Goal: Book appointment/travel/reservation

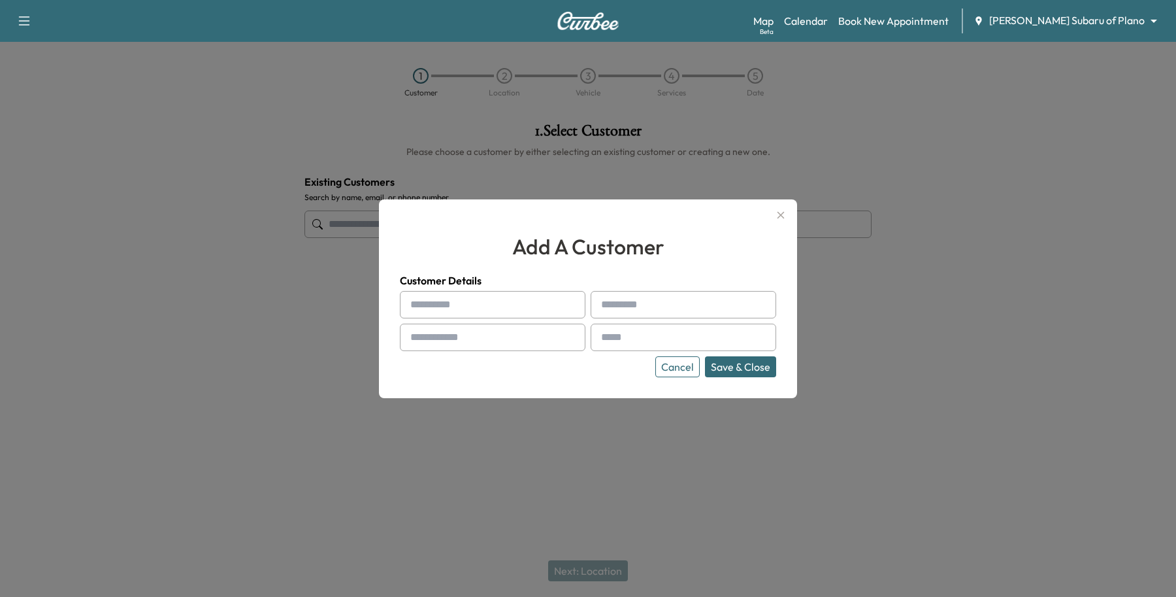
click at [669, 369] on button "Cancel" at bounding box center [678, 366] width 44 height 21
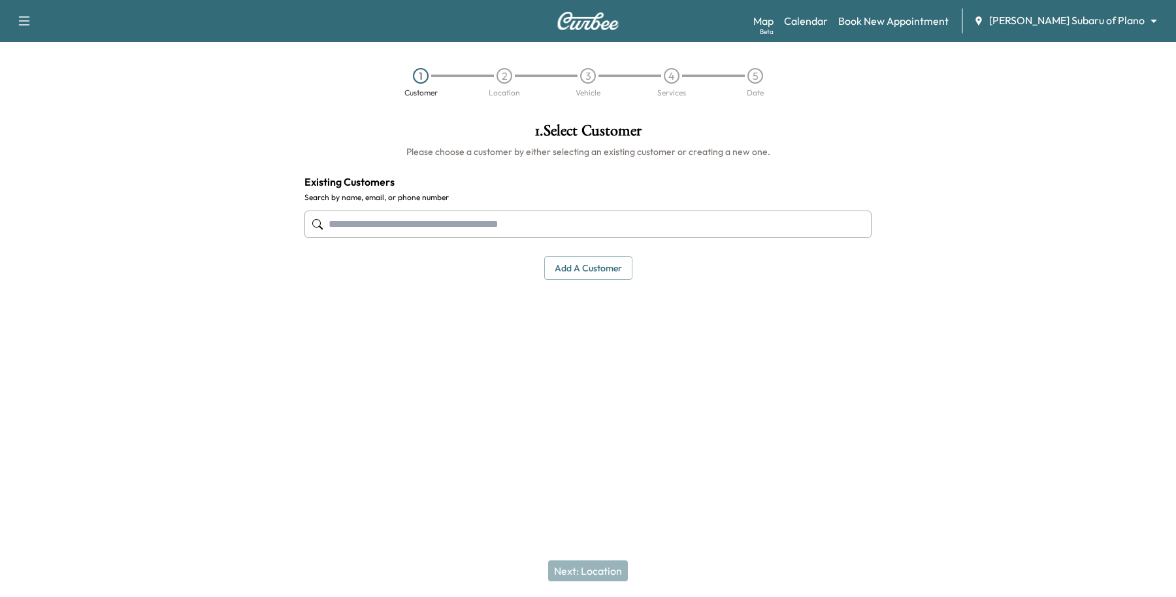
click at [778, 224] on input "text" at bounding box center [588, 223] width 567 height 27
click at [1086, 15] on body "Support Log Out Map Beta Calendar Book New Appointment [PERSON_NAME] Subaru of …" at bounding box center [588, 298] width 1176 height 597
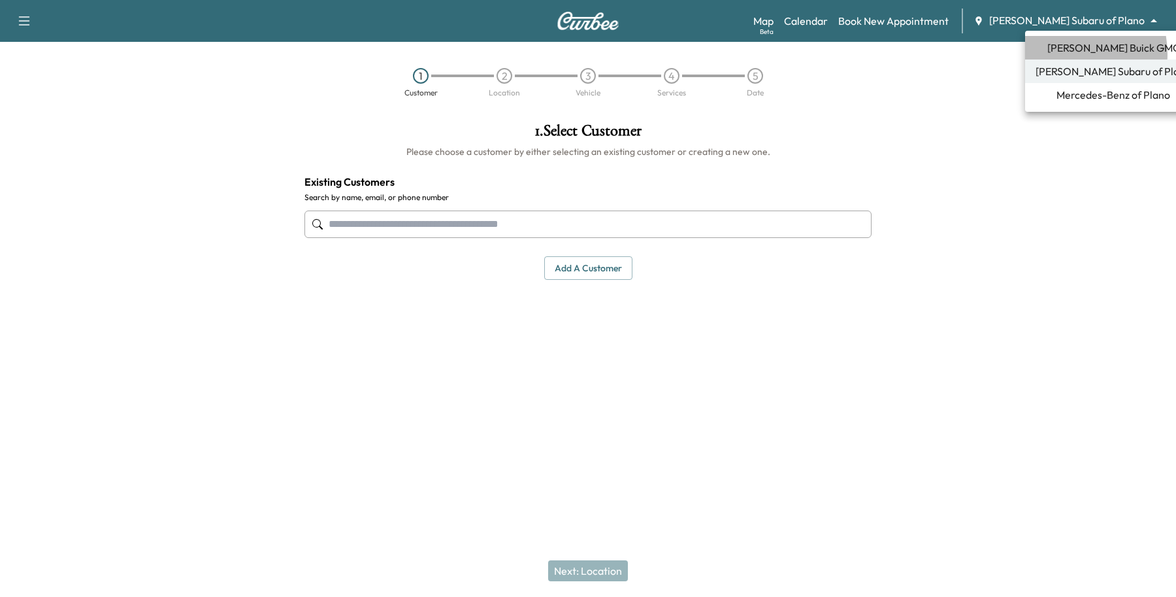
click at [1055, 54] on span "[PERSON_NAME] Buick GMC" at bounding box center [1114, 48] width 133 height 16
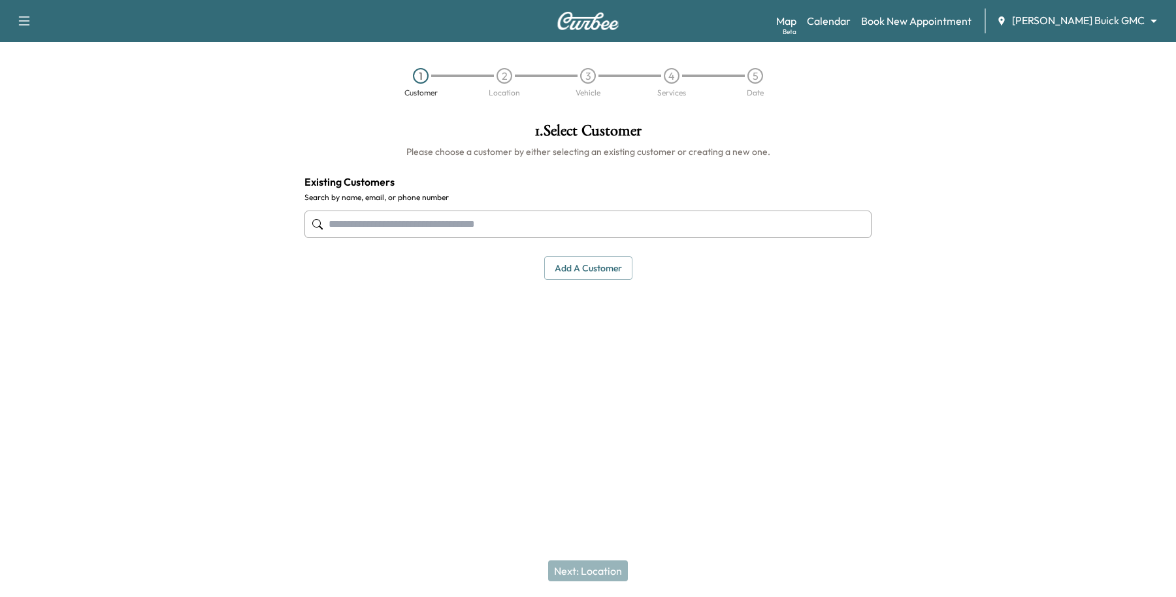
click at [602, 234] on input "text" at bounding box center [588, 223] width 567 height 27
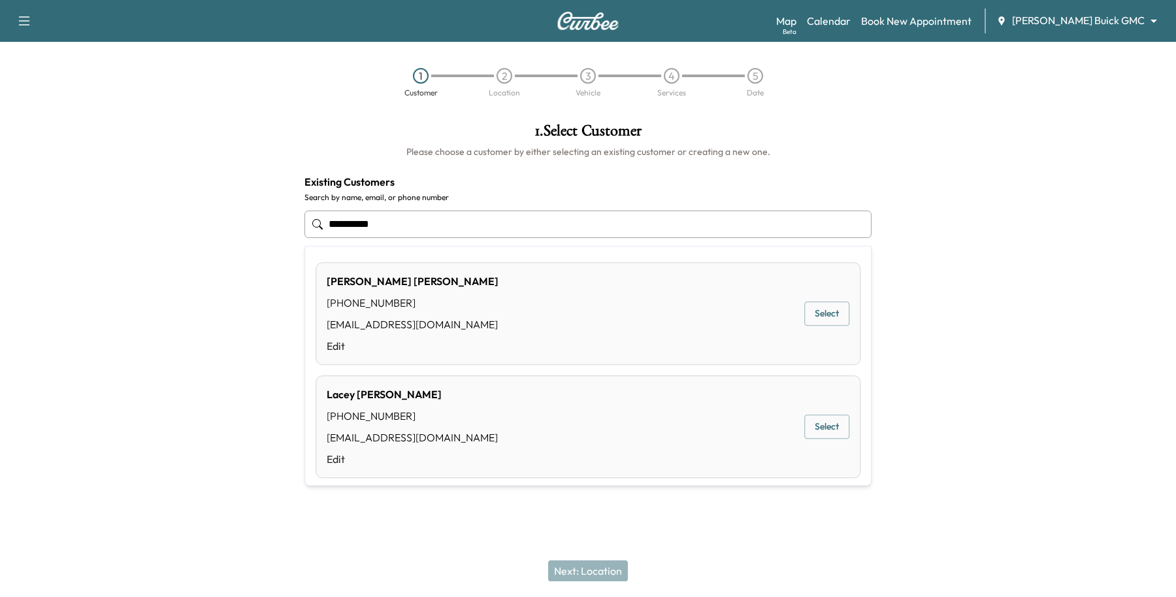
click at [828, 305] on button "Select" at bounding box center [827, 314] width 45 height 24
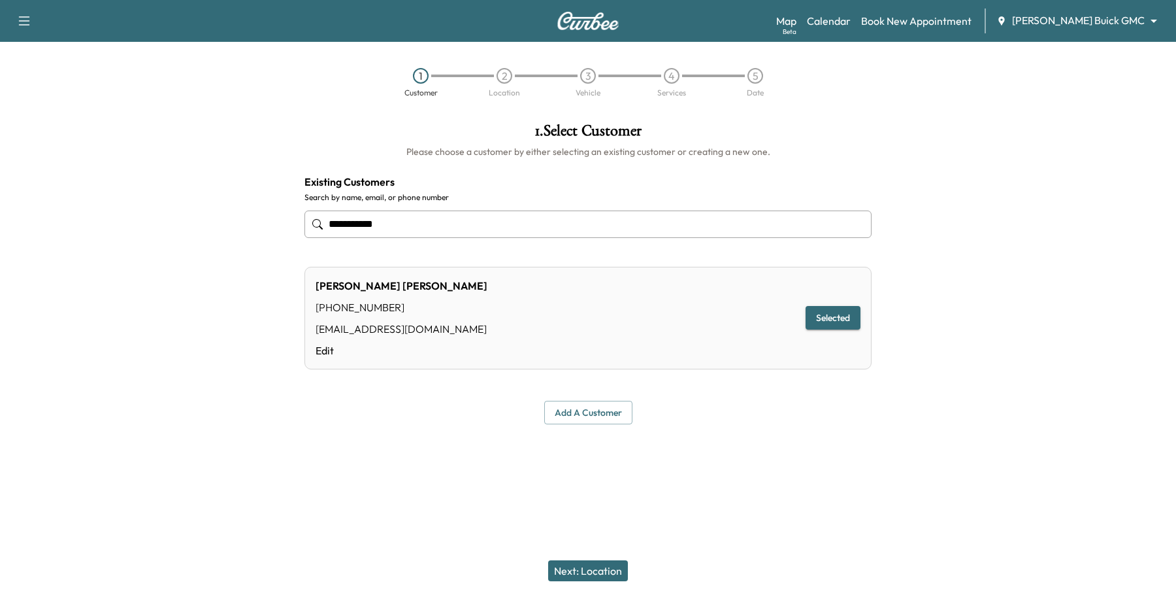
type input "**********"
click at [606, 569] on button "Next: Location" at bounding box center [588, 570] width 80 height 21
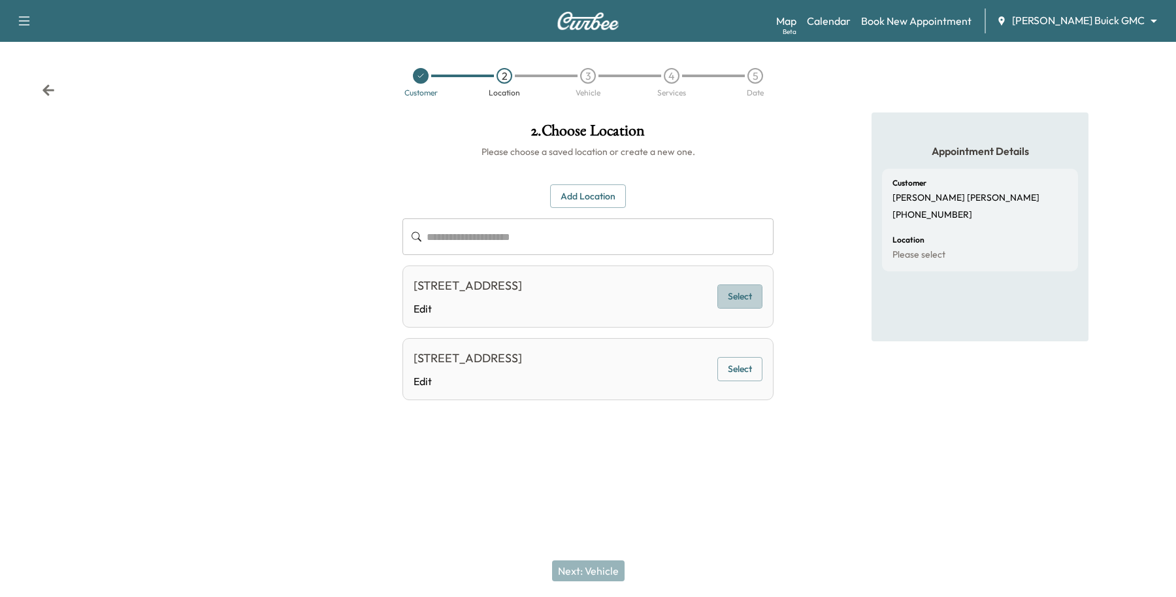
click at [723, 290] on button "Select" at bounding box center [740, 296] width 45 height 24
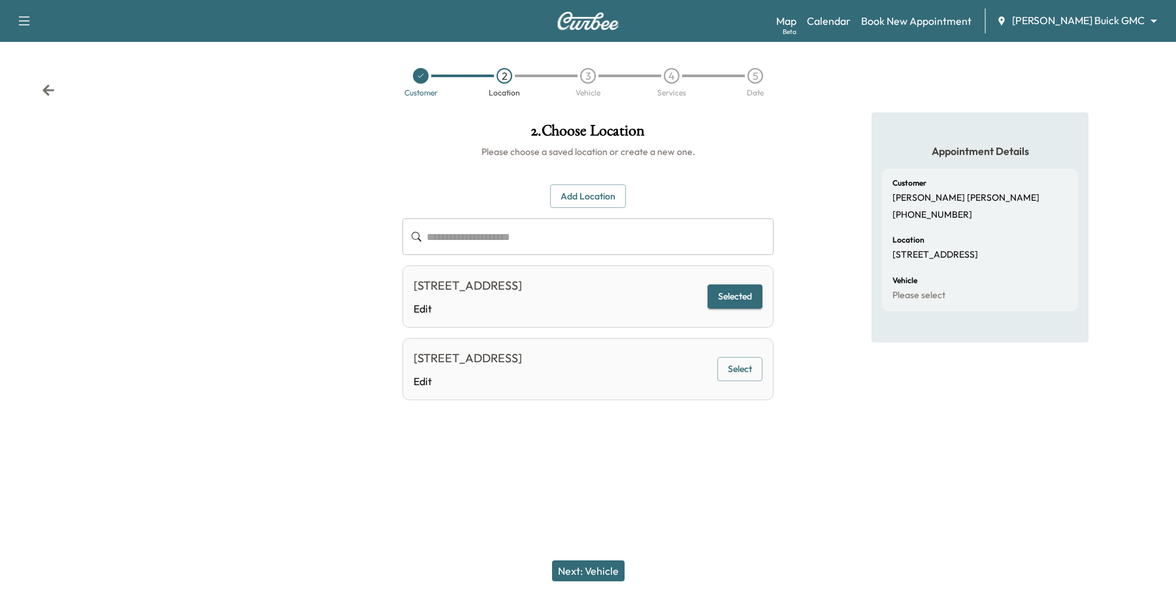
click at [615, 565] on button "Next: Vehicle" at bounding box center [588, 570] width 73 height 21
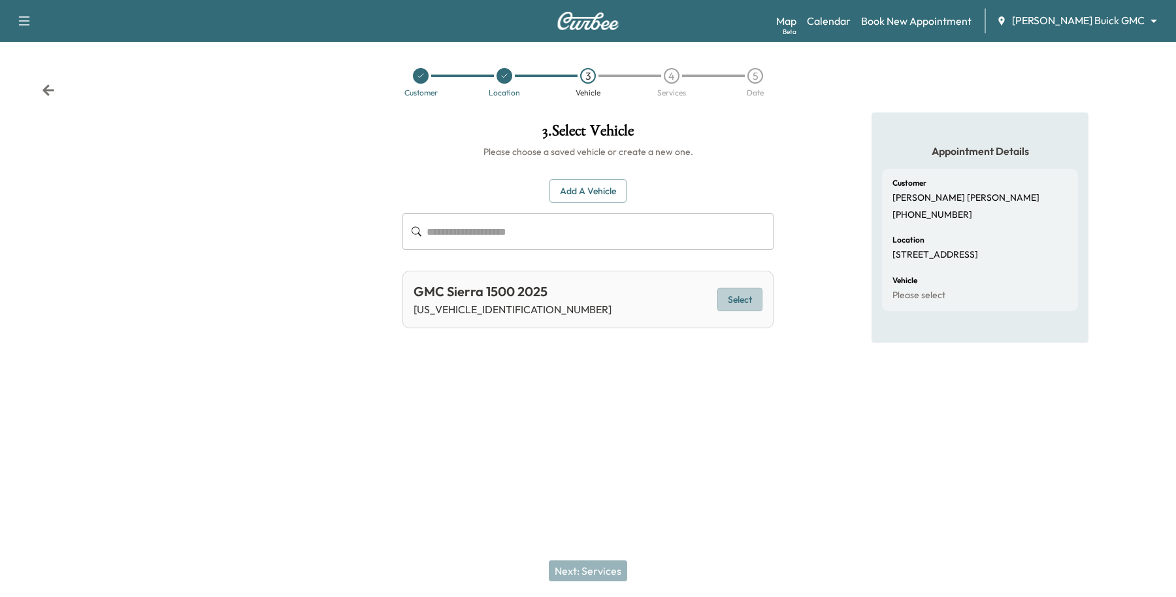
click at [729, 299] on button "Select" at bounding box center [740, 300] width 45 height 24
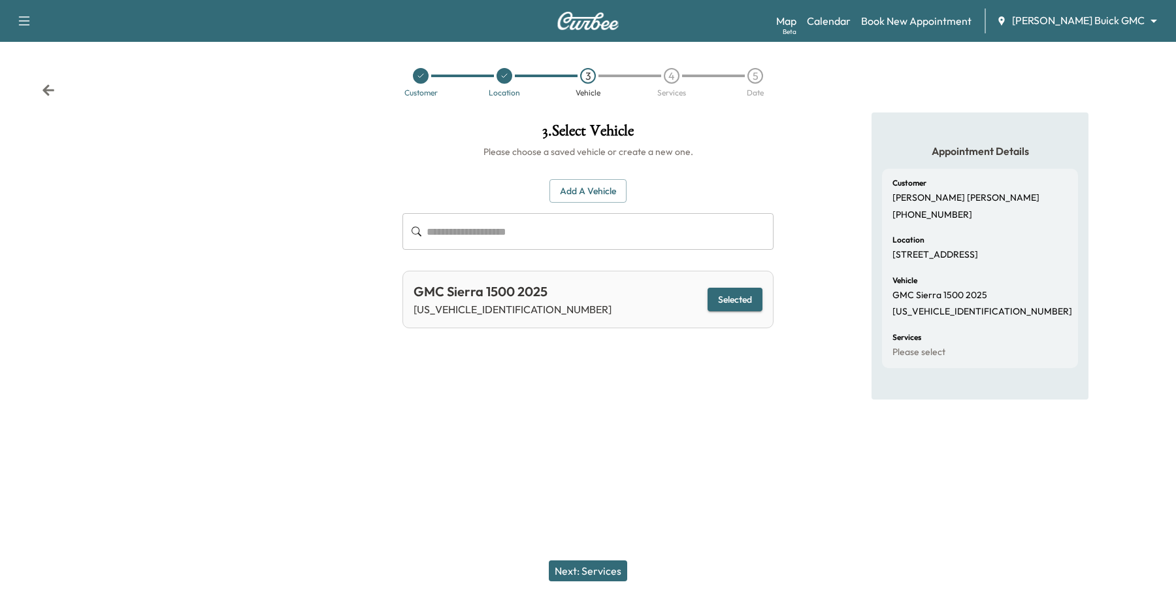
click at [580, 561] on button "Next: Services" at bounding box center [588, 570] width 78 height 21
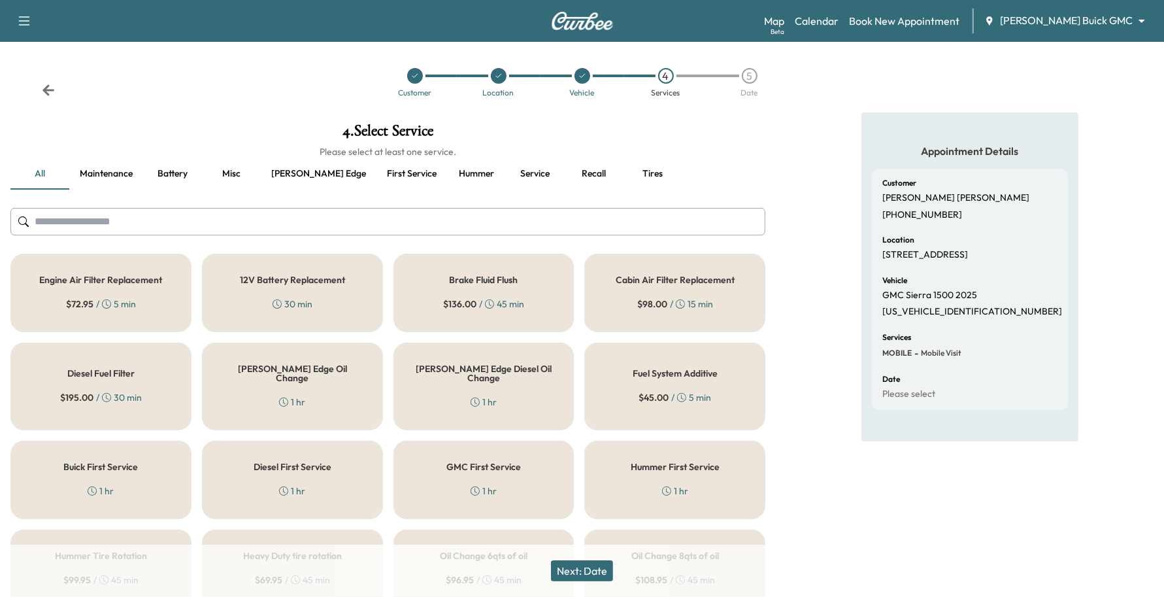
click at [530, 448] on div "GMC First Service 1 hr" at bounding box center [483, 479] width 181 height 78
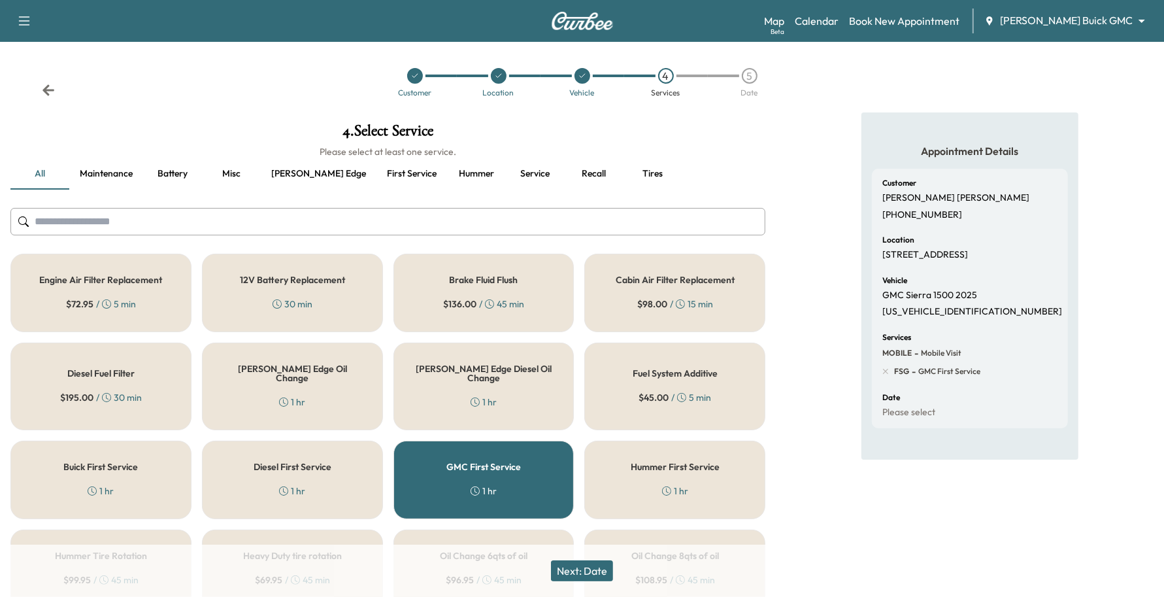
drag, startPoint x: 613, startPoint y: 565, endPoint x: 613, endPoint y: 573, distance: 7.2
click at [613, 566] on button "Next: Date" at bounding box center [582, 570] width 62 height 21
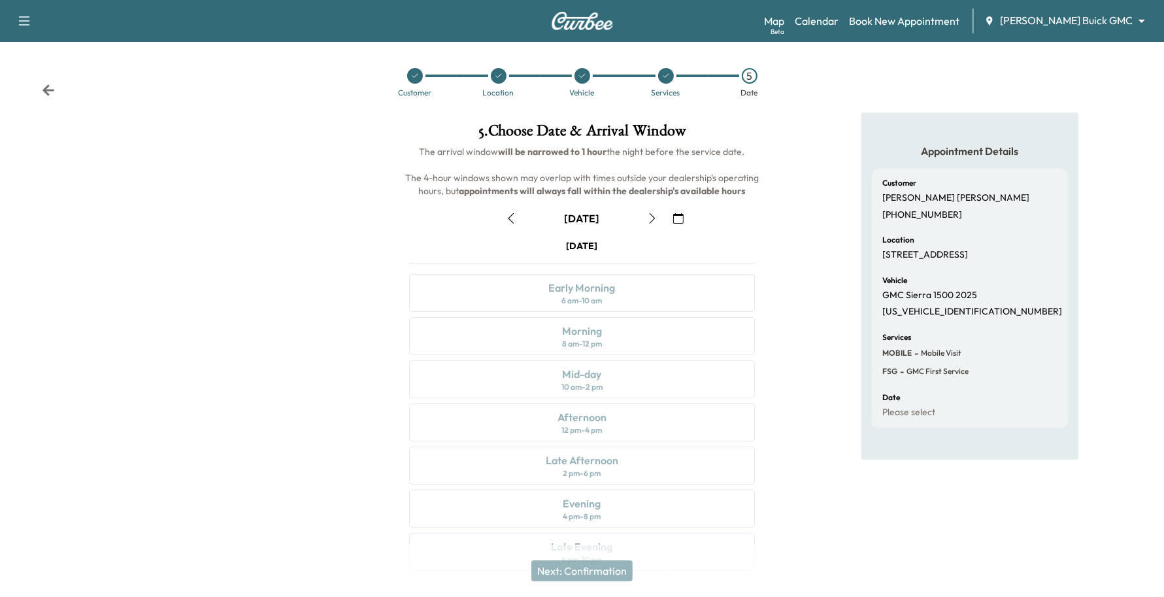
click at [673, 216] on button "button" at bounding box center [678, 218] width 22 height 21
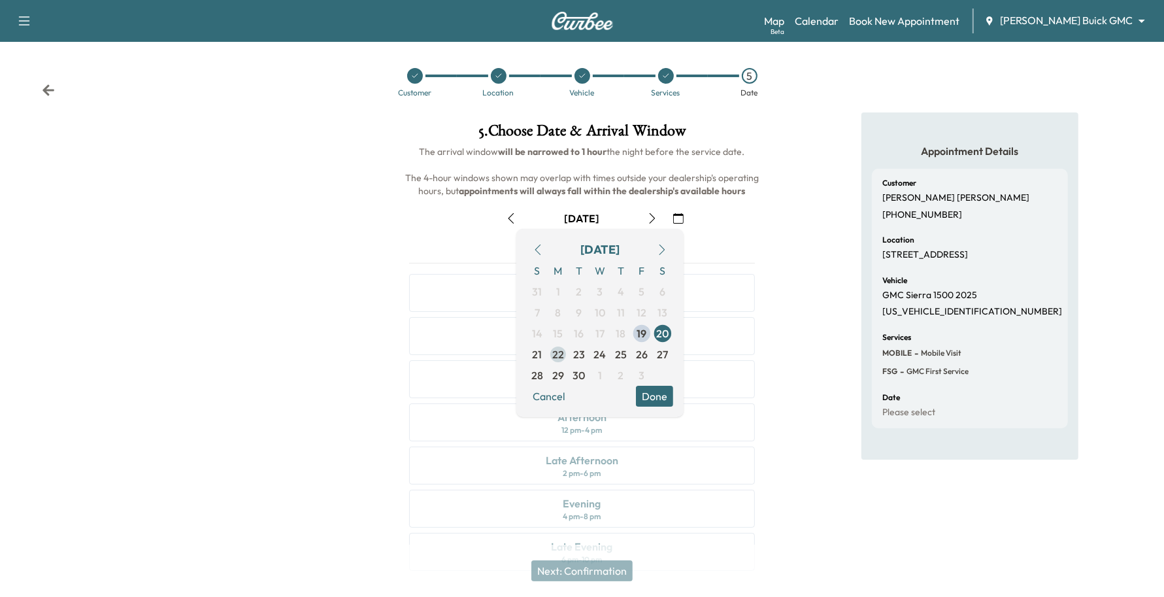
click at [565, 356] on span "22" at bounding box center [558, 354] width 21 height 21
click at [647, 395] on button "Done" at bounding box center [654, 396] width 37 height 21
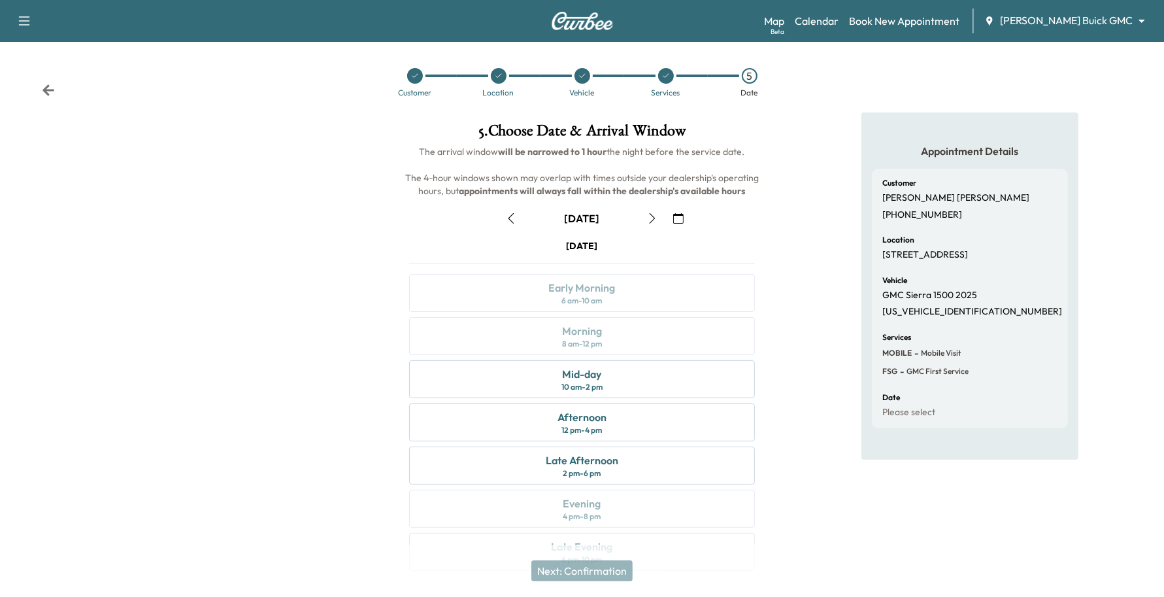
click at [676, 221] on icon "button" at bounding box center [678, 218] width 10 height 10
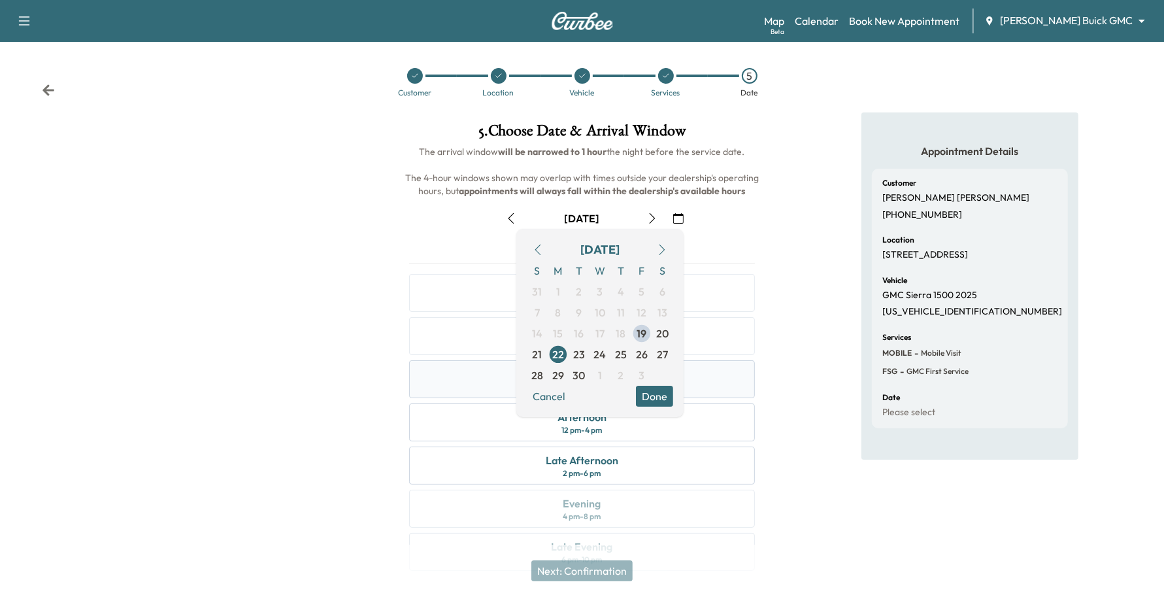
click at [670, 390] on button "Done" at bounding box center [654, 396] width 37 height 21
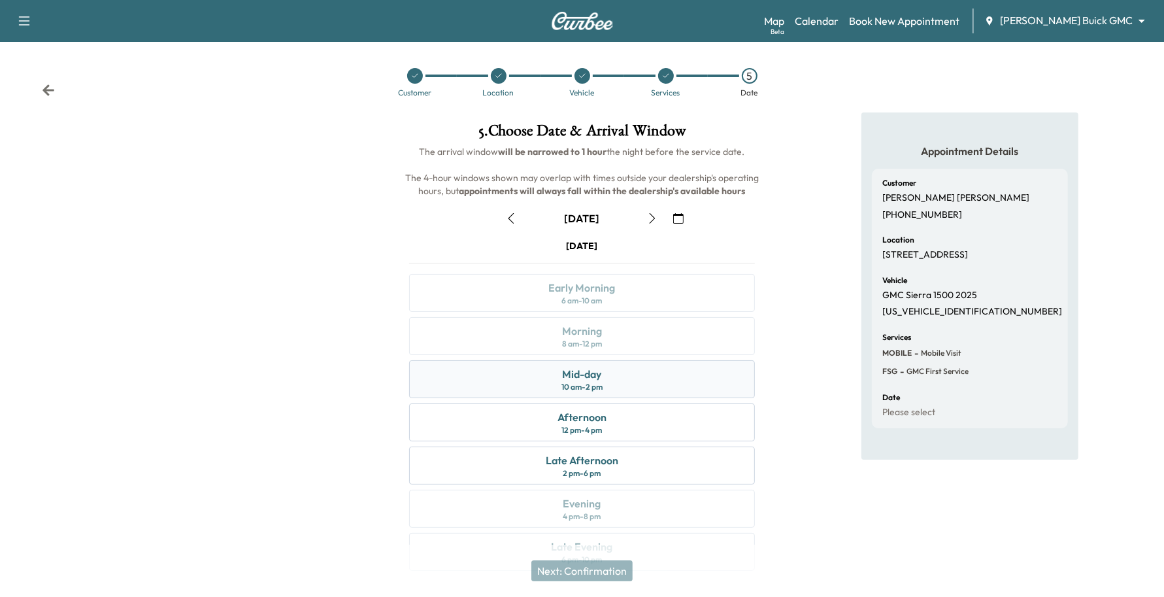
click at [668, 369] on div "Mid-day 10 am - 2 pm" at bounding box center [582, 379] width 346 height 38
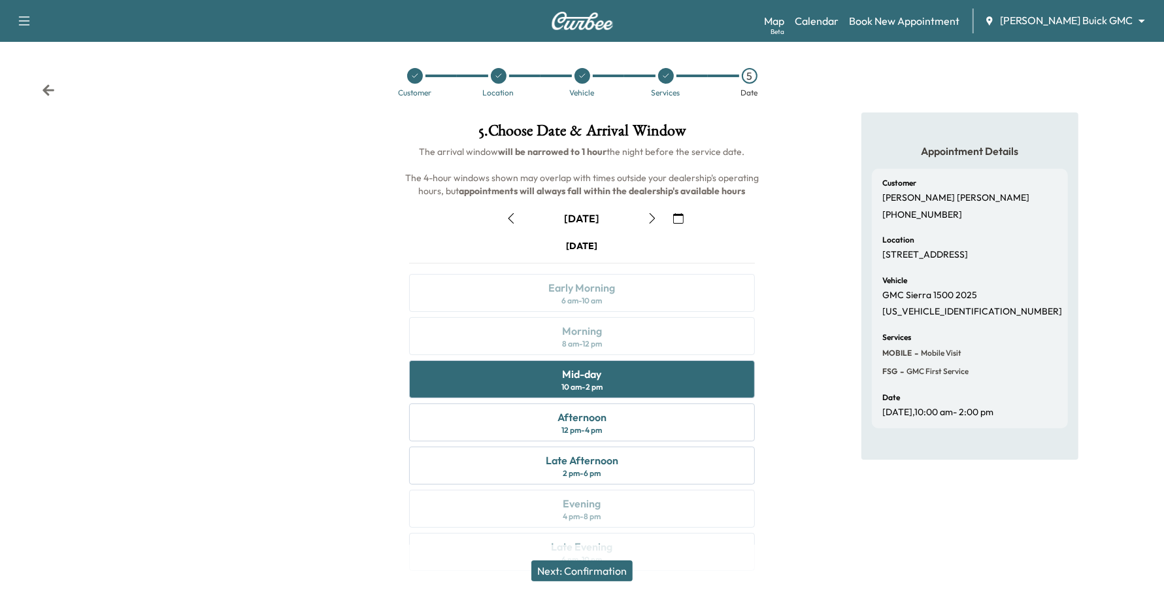
click at [615, 566] on button "Next: Confirmation" at bounding box center [581, 570] width 101 height 21
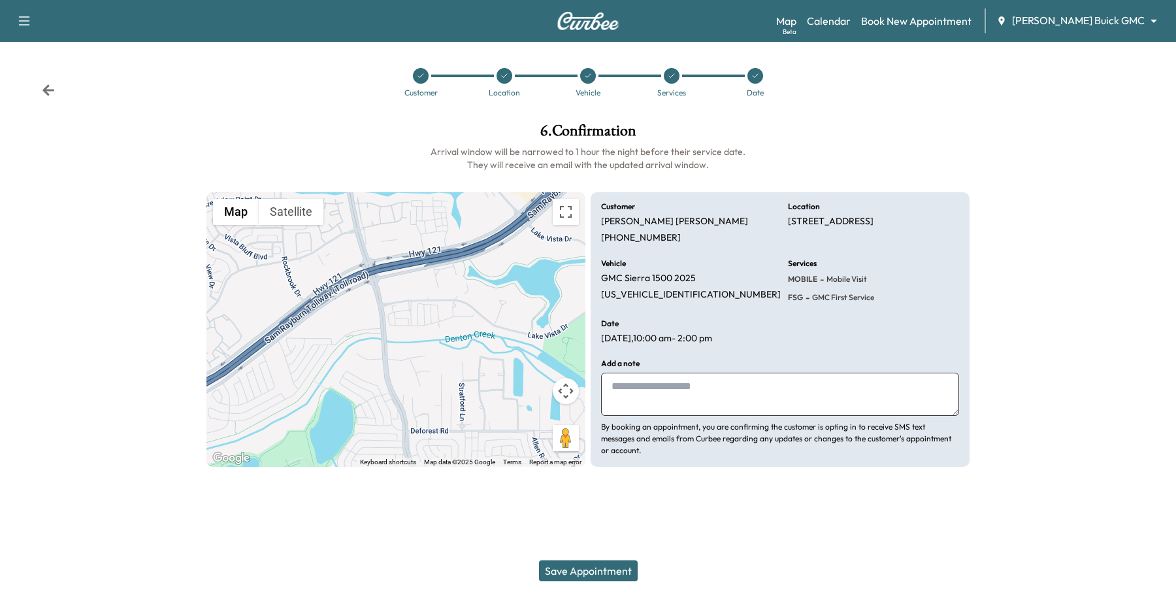
click at [616, 566] on button "Save Appointment" at bounding box center [588, 570] width 99 height 21
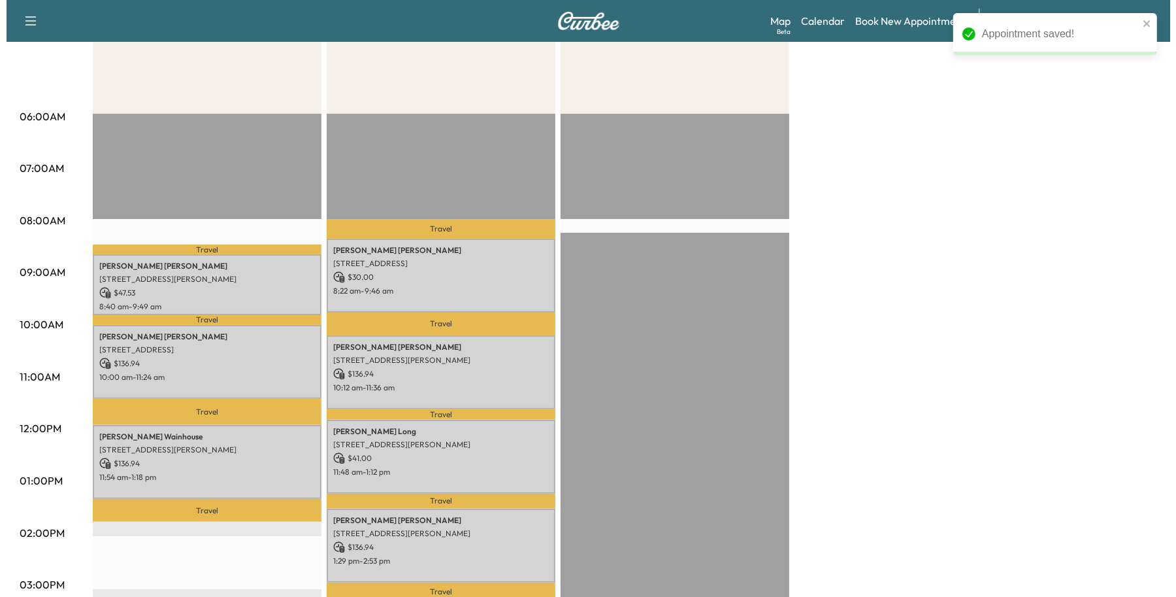
scroll to position [245, 0]
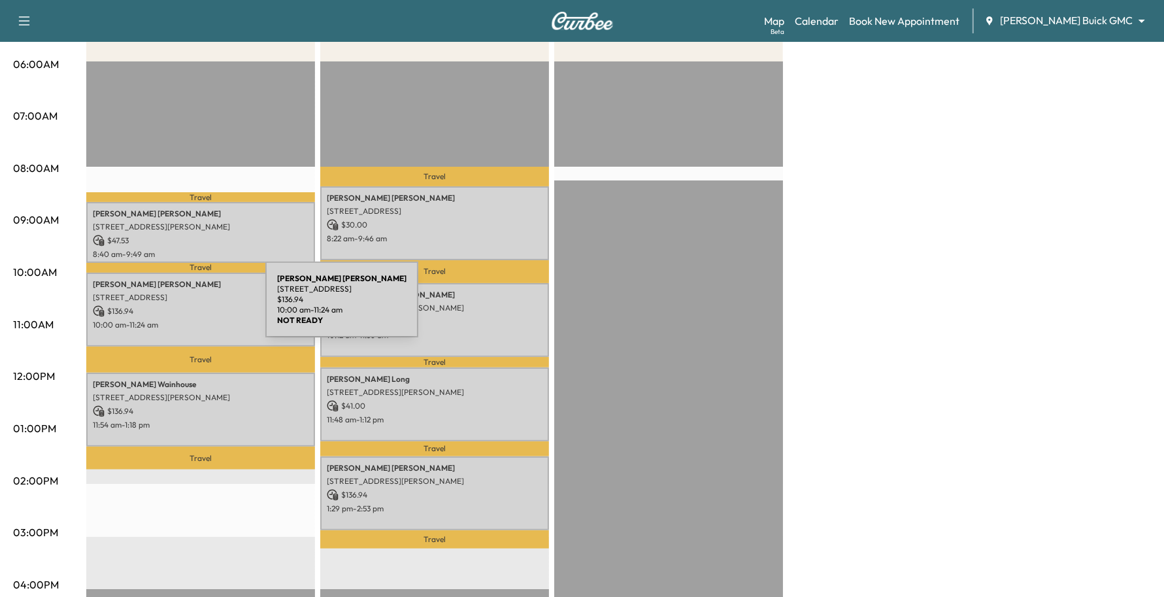
click at [167, 307] on p "$ 136.94" at bounding box center [201, 311] width 216 height 12
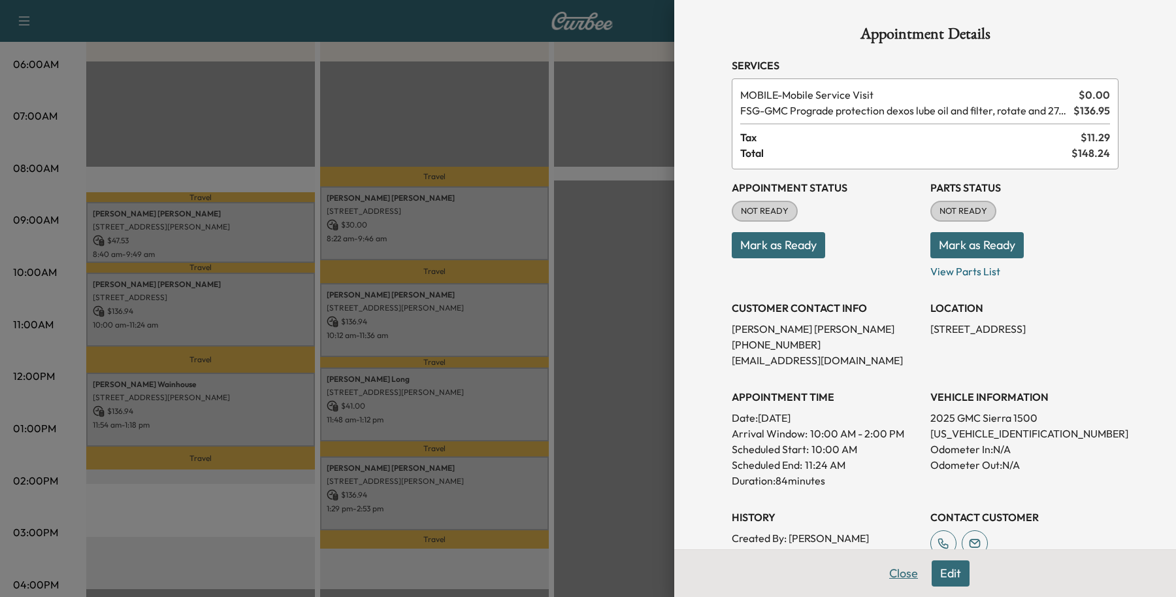
click at [887, 576] on button "Close" at bounding box center [904, 573] width 46 height 26
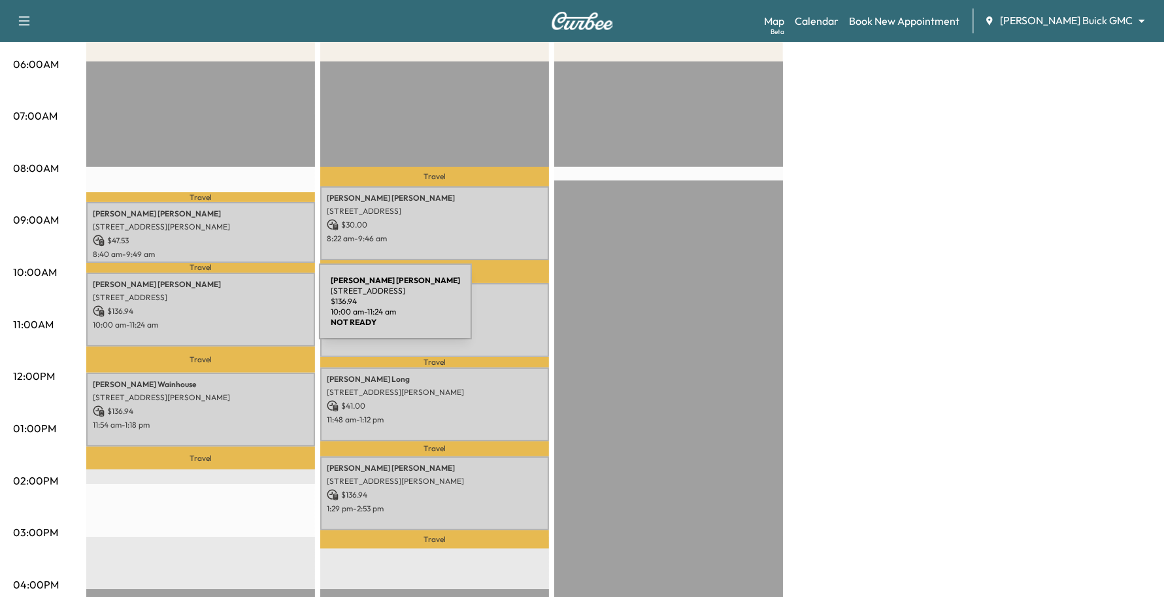
click at [221, 309] on p "$ 136.94" at bounding box center [201, 311] width 216 height 12
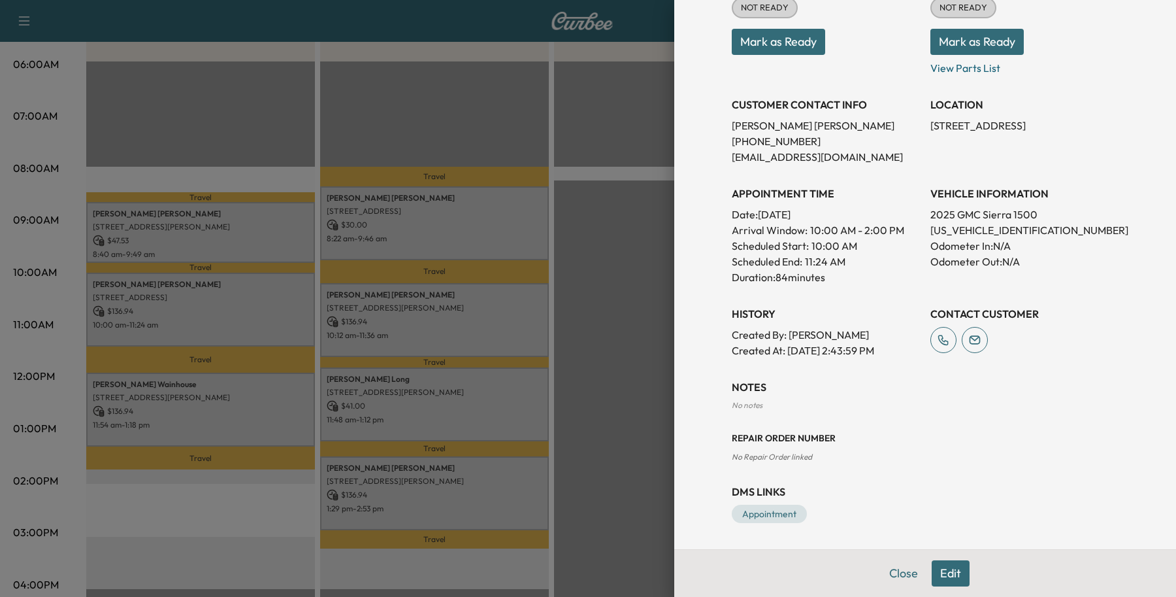
click at [938, 566] on button "Edit" at bounding box center [951, 573] width 38 height 26
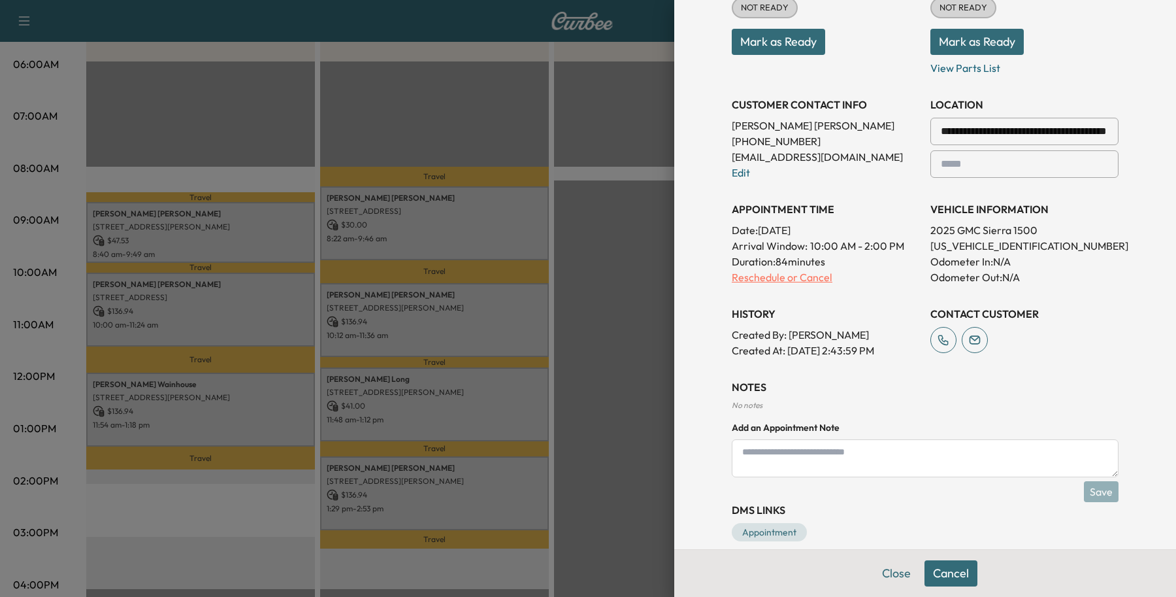
click at [778, 282] on p "Reschedule or Cancel" at bounding box center [826, 277] width 188 height 16
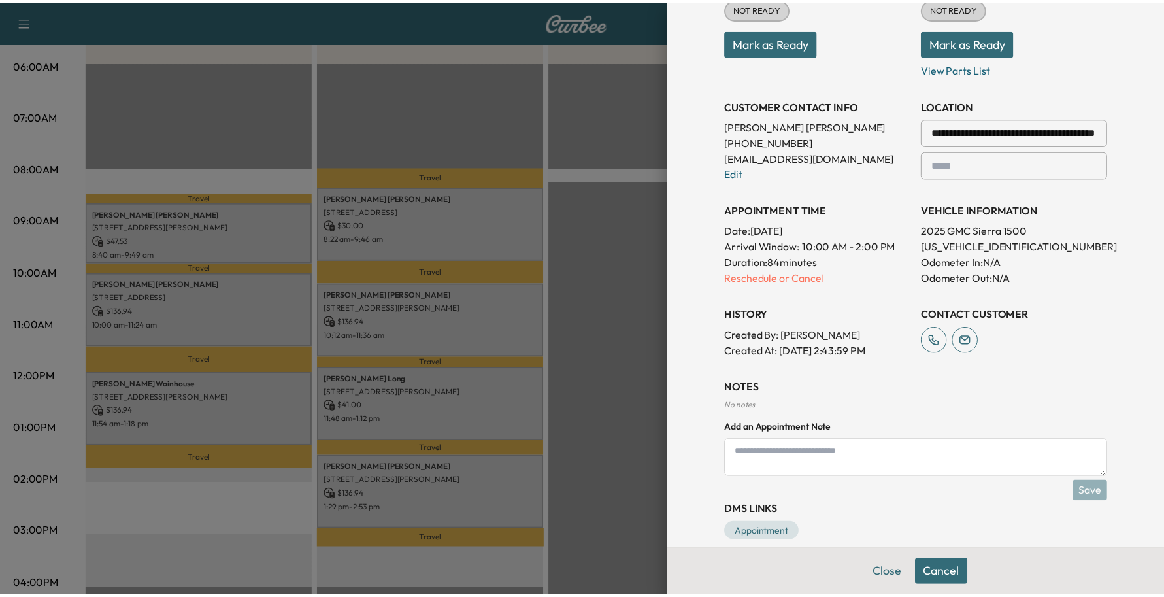
scroll to position [0, 0]
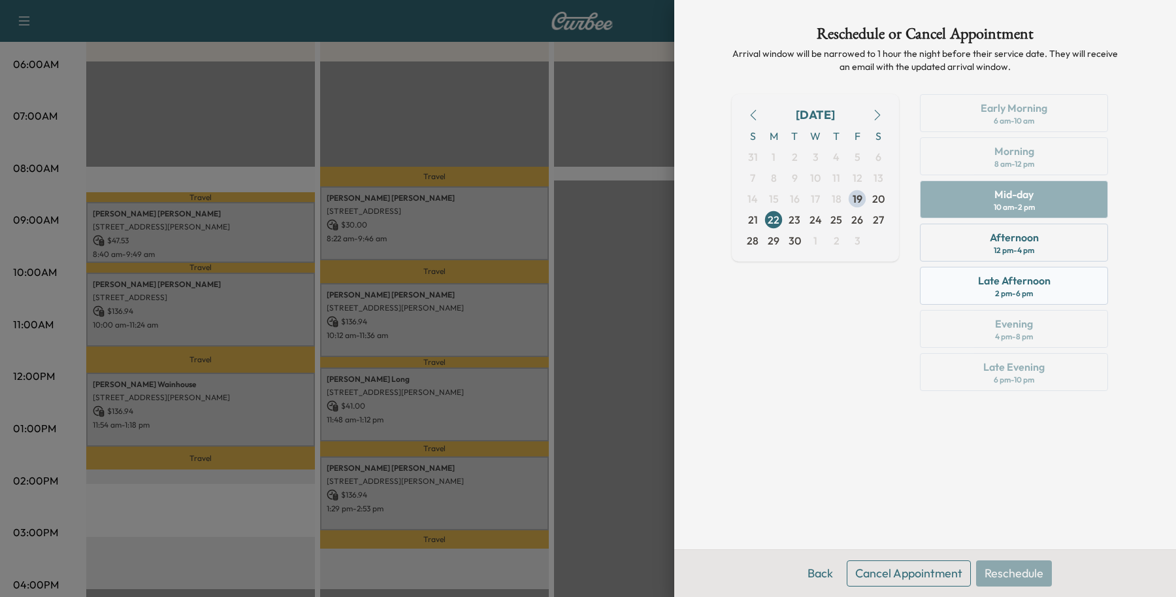
click at [1055, 299] on div "Late Afternoon 2 pm - 6 pm" at bounding box center [1014, 286] width 188 height 38
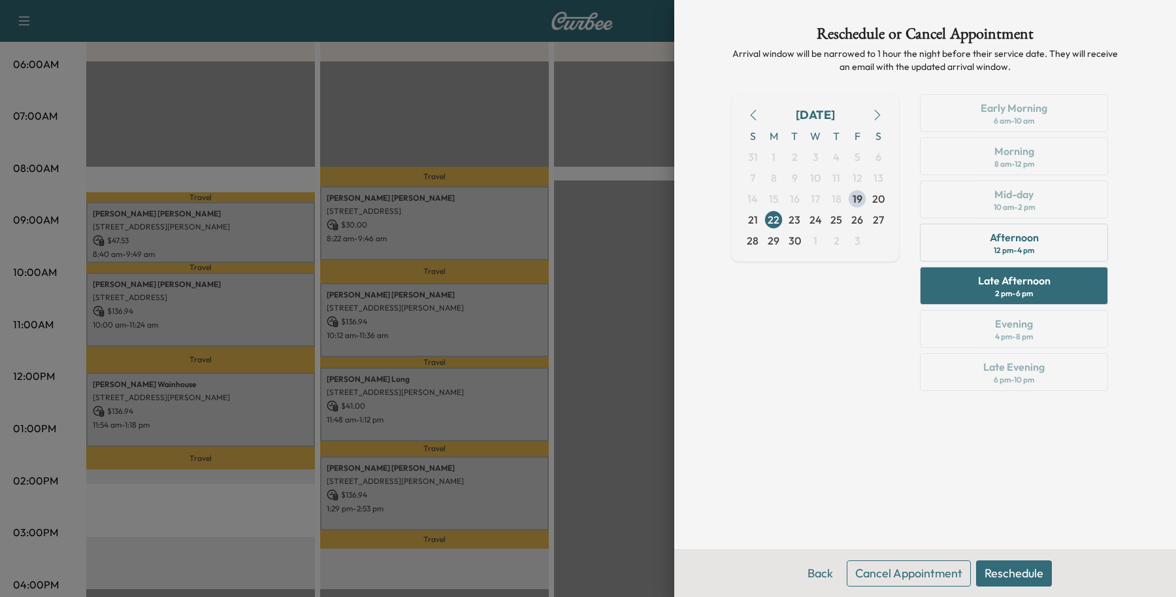
click at [1027, 549] on div "Reschedule or Cancel Appointment Arrival window will be narrowed to 1 hour the …" at bounding box center [925, 274] width 418 height 549
click at [988, 572] on button "Reschedule" at bounding box center [1014, 573] width 76 height 26
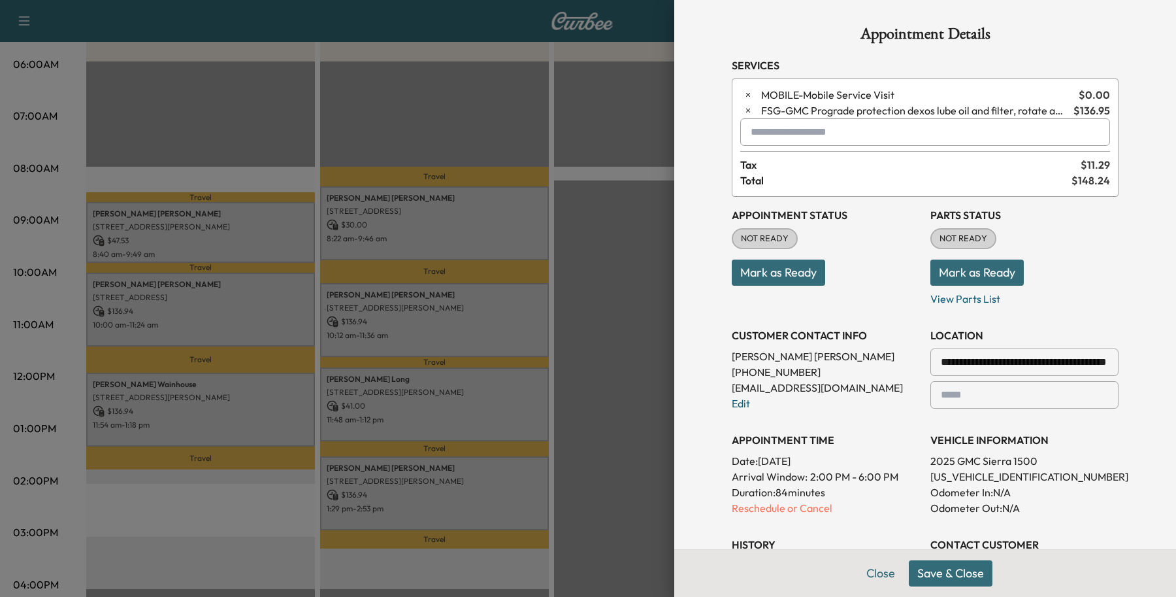
click at [914, 561] on button "Save & Close" at bounding box center [951, 573] width 84 height 26
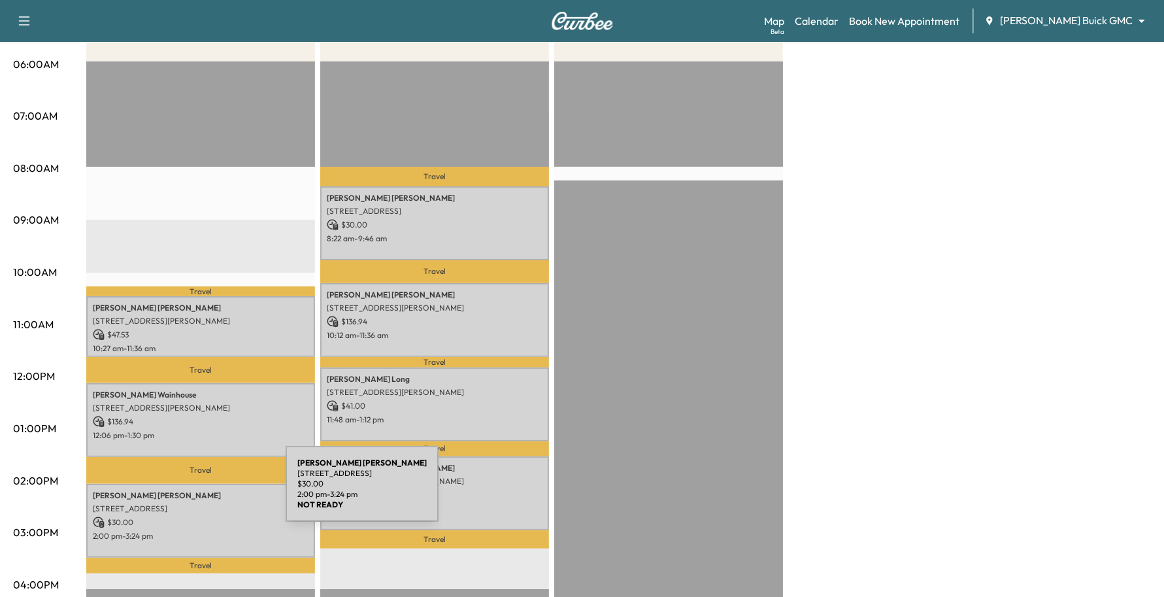
click at [188, 491] on p "[PERSON_NAME]" at bounding box center [201, 495] width 216 height 10
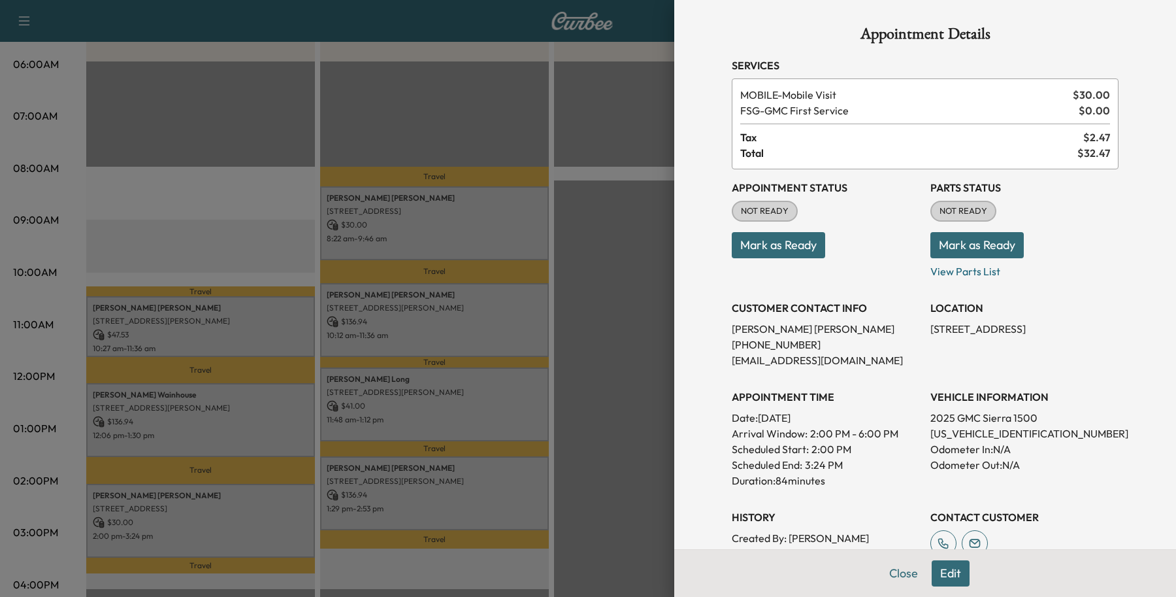
click at [199, 491] on div at bounding box center [588, 298] width 1176 height 597
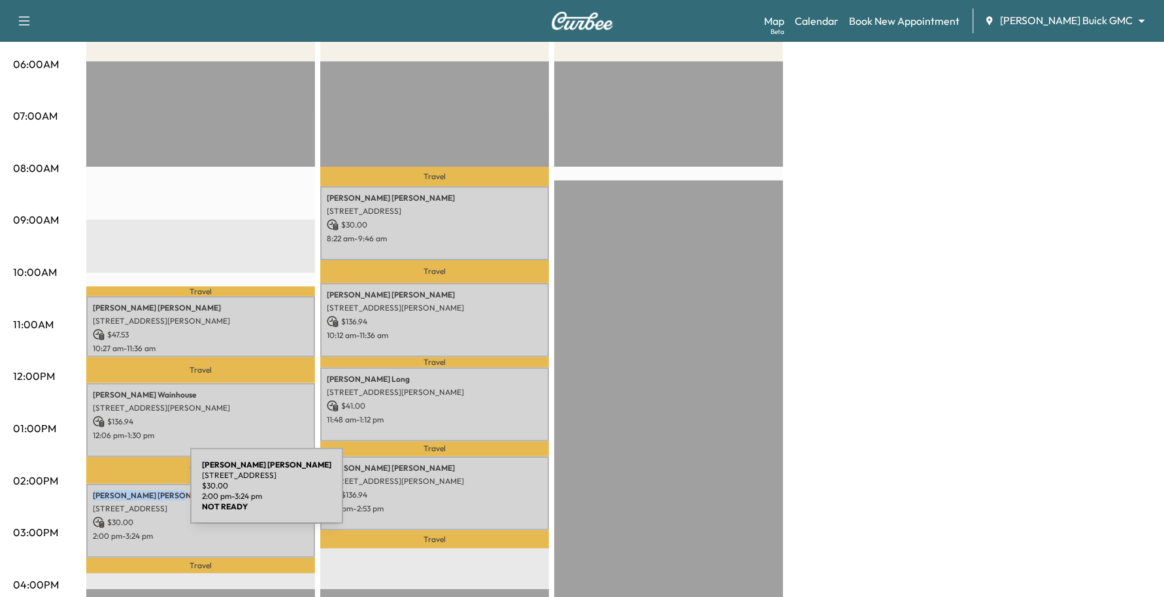
drag, startPoint x: 146, startPoint y: 480, endPoint x: 92, endPoint y: 493, distance: 55.2
click at [92, 493] on div "[PERSON_NAME] [STREET_ADDRESS] $ 30.00 2:00 pm - 3:24 pm" at bounding box center [200, 521] width 229 height 74
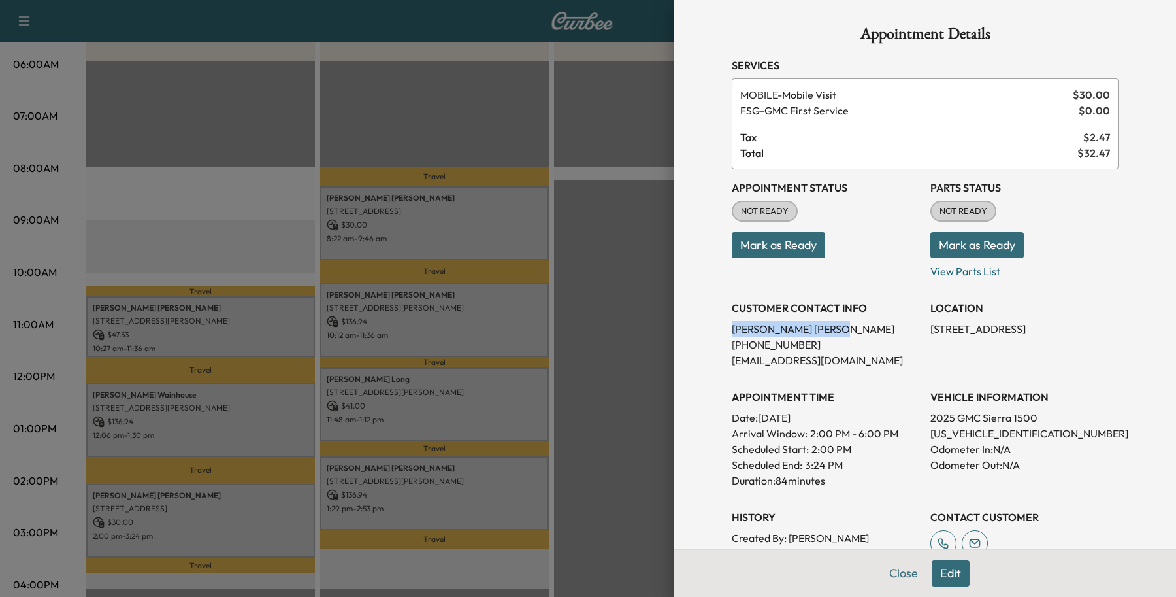
drag, startPoint x: 752, startPoint y: 337, endPoint x: 720, endPoint y: 327, distance: 33.5
click at [732, 327] on div "CUSTOMER CONTACT INFO [PERSON_NAME] [PHONE_NUMBER] [EMAIL_ADDRESS][DOMAIN_NAME]" at bounding box center [826, 329] width 188 height 78
copy p "[PERSON_NAME]"
drag, startPoint x: 893, startPoint y: 569, endPoint x: 884, endPoint y: 468, distance: 101.7
click at [884, 468] on div "Appointment Details Services MOBILE - Mobile Visit $ 30.00 FSG - GMC First Serv…" at bounding box center [925, 298] width 502 height 597
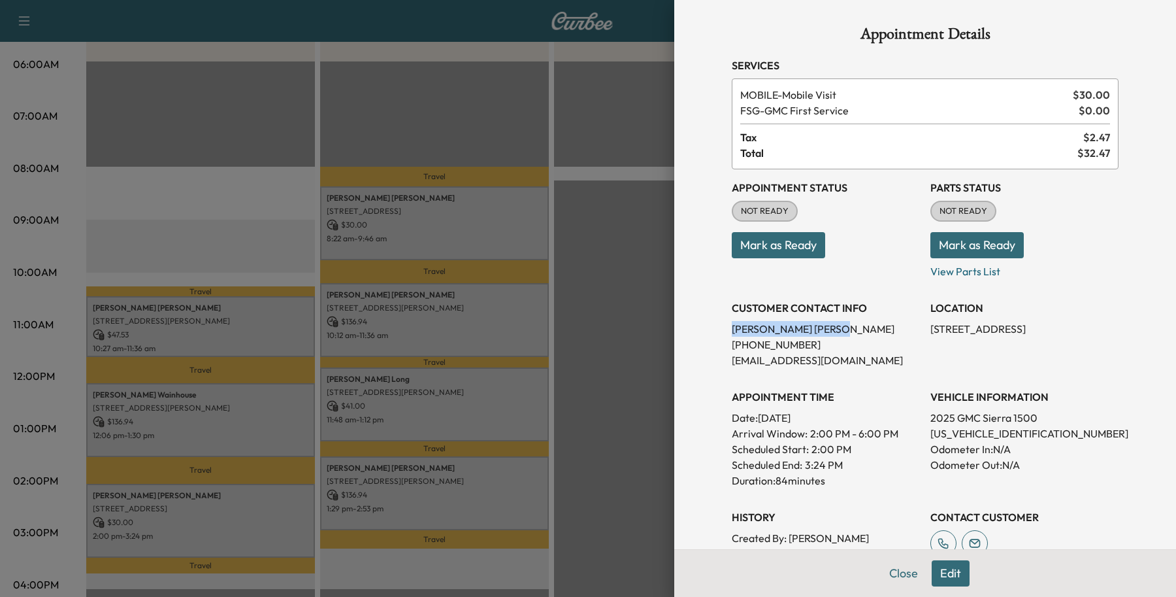
drag, startPoint x: 779, startPoint y: 329, endPoint x: 712, endPoint y: 332, distance: 66.7
click at [716, 332] on div "Appointment Details Services MOBILE - Mobile Visit $ 30.00 FSG - GMC First Serv…" at bounding box center [925, 392] width 418 height 784
copy p "[PERSON_NAME]"
click at [881, 571] on button "Close" at bounding box center [904, 573] width 46 height 26
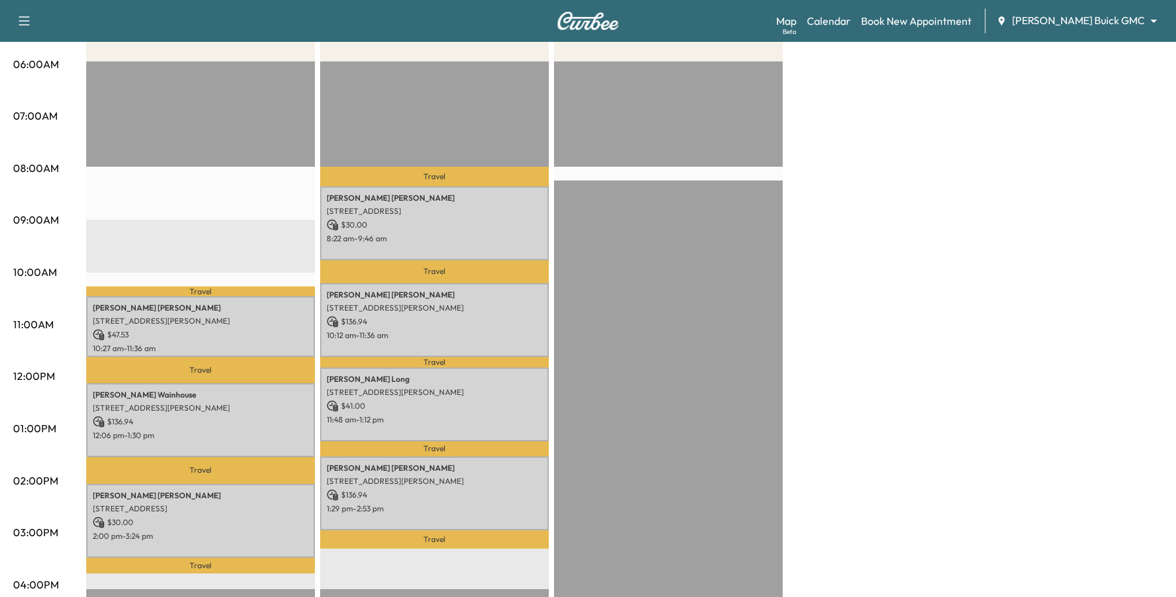
click at [1059, 20] on body "Support Log Out Map Beta Calendar Book New Appointment [PERSON_NAME] Buick GMC …" at bounding box center [588, 53] width 1176 height 597
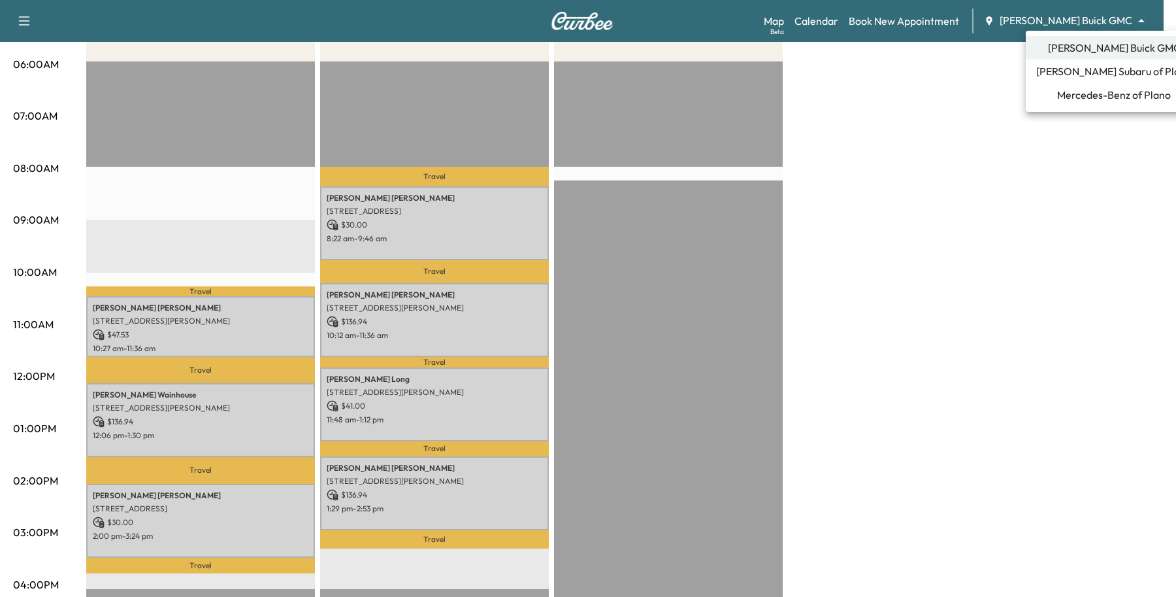
click at [1052, 74] on span "[PERSON_NAME] Subaru of Plano" at bounding box center [1115, 71] width 156 height 16
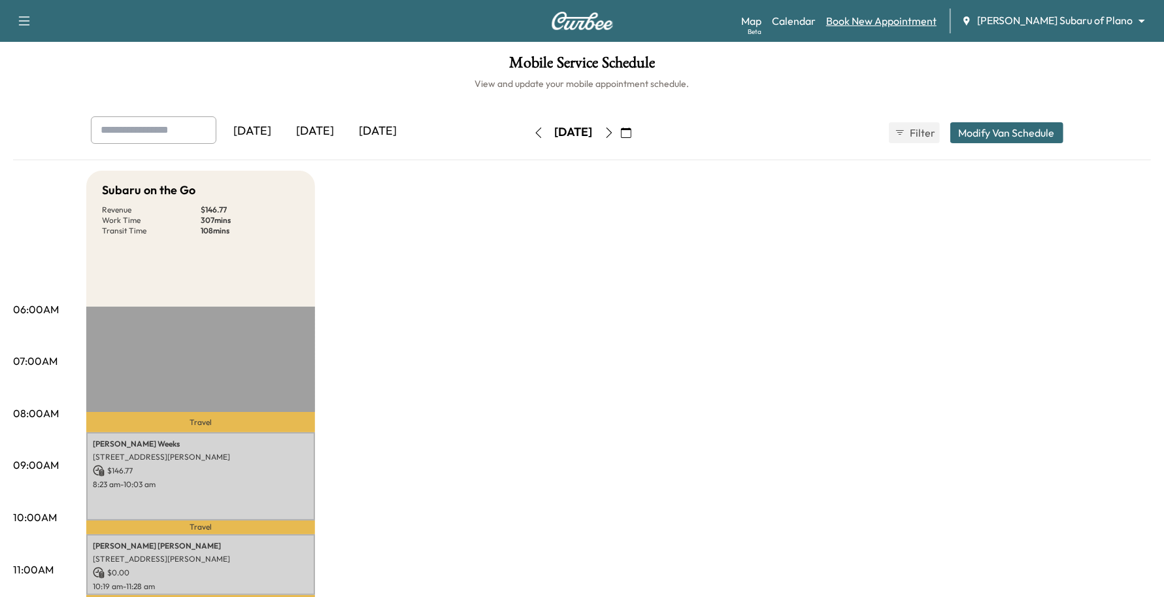
click at [937, 28] on link "Book New Appointment" at bounding box center [881, 21] width 110 height 16
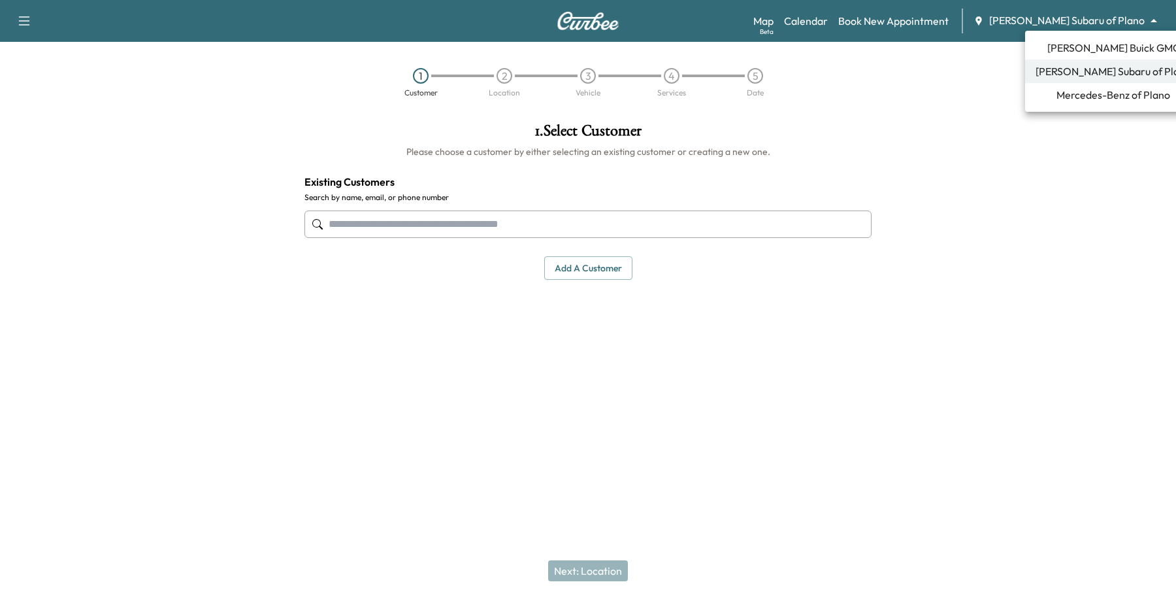
click at [1059, 24] on body "Support Log Out Map Beta Calendar Book New Appointment [PERSON_NAME] Subaru of …" at bounding box center [588, 298] width 1176 height 597
click at [1065, 100] on span "Mercedes-Benz of Plano" at bounding box center [1114, 95] width 114 height 16
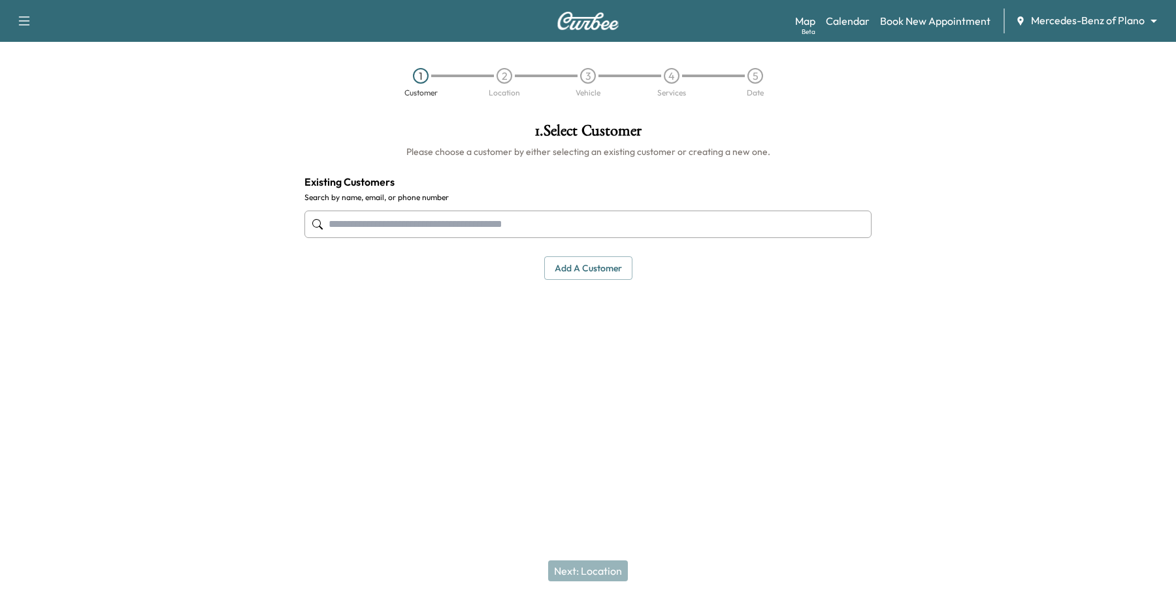
click at [505, 207] on div at bounding box center [588, 224] width 567 height 43
click at [495, 214] on input "text" at bounding box center [588, 223] width 567 height 27
paste input "**********"
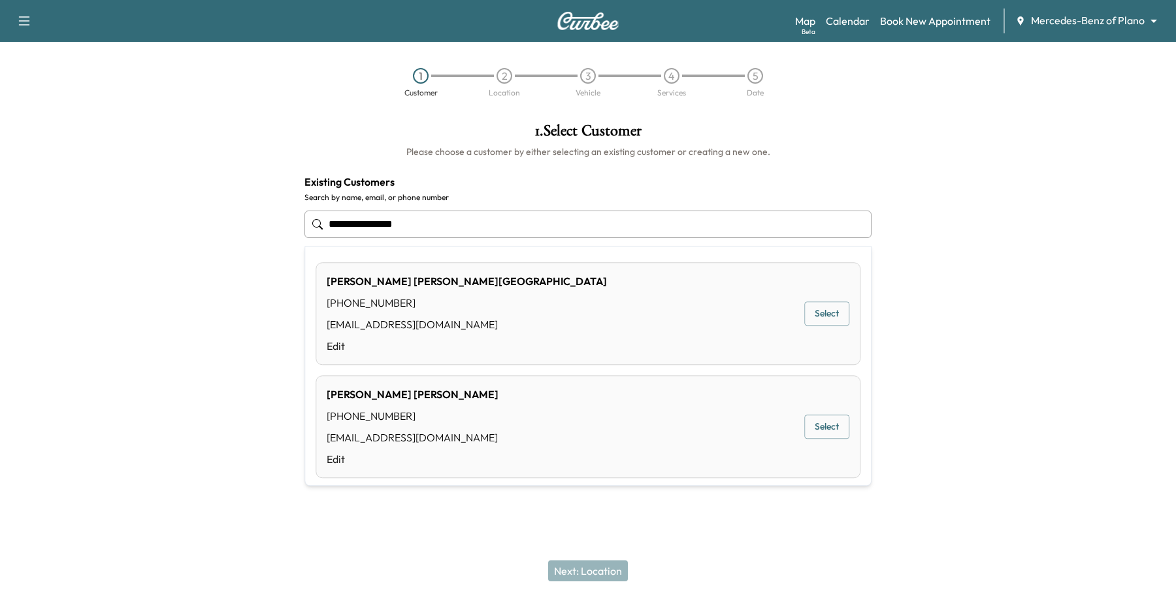
drag, startPoint x: 475, startPoint y: 224, endPoint x: 37, endPoint y: 227, distance: 437.9
click at [44, 224] on div "**********" at bounding box center [588, 261] width 1176 height 299
type input "**********"
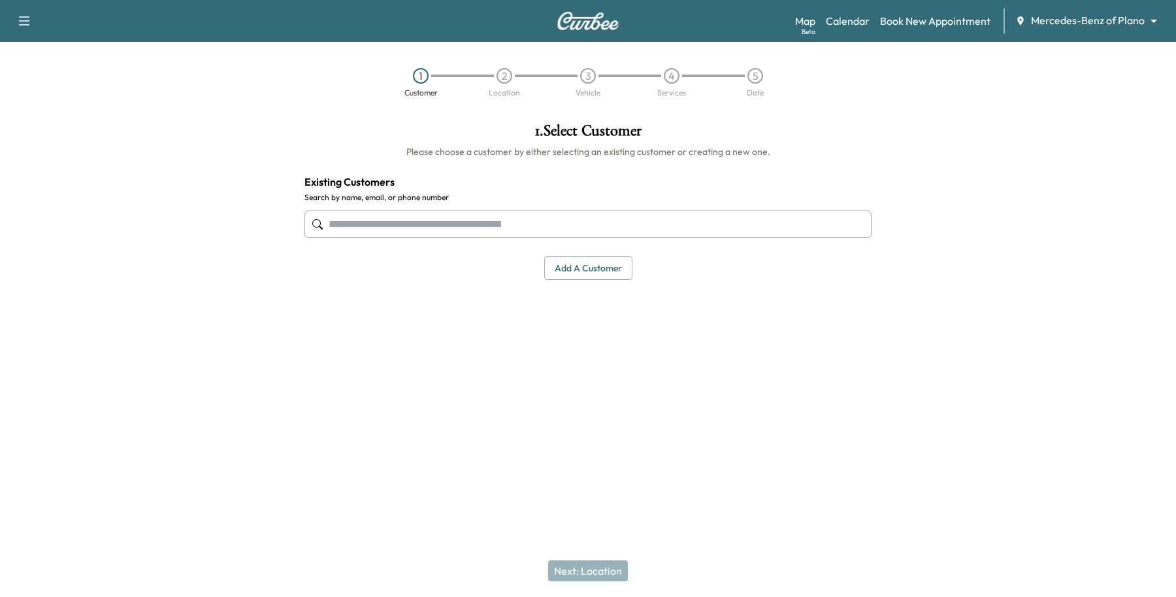
click at [365, 528] on div "Support Log Out Map Beta Calendar Book New Appointment Mercedes-Benz of Plano *…" at bounding box center [588, 298] width 1176 height 597
drag, startPoint x: 591, startPoint y: 263, endPoint x: 427, endPoint y: 406, distance: 217.8
click at [427, 406] on div "1 . Select Customer Please choose a customer by either selecting an existing cu…" at bounding box center [588, 261] width 588 height 299
click at [576, 224] on input "text" at bounding box center [588, 223] width 567 height 27
click at [376, 237] on input "text" at bounding box center [588, 223] width 567 height 27
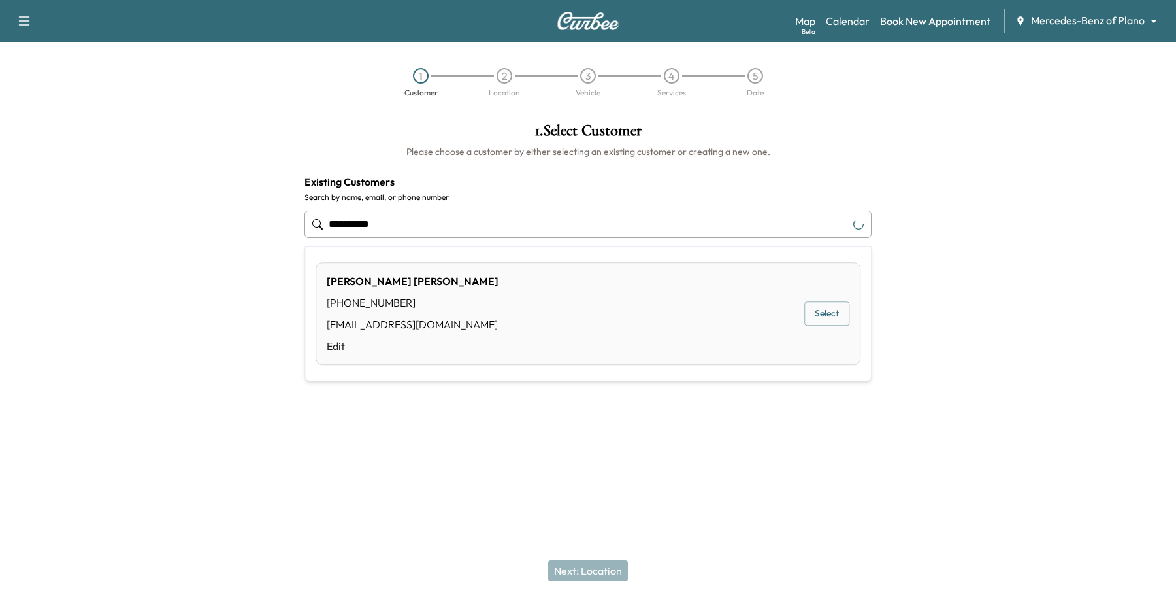
click at [825, 299] on div "[PERSON_NAME] [PHONE_NUMBER] [EMAIL_ADDRESS][DOMAIN_NAME] Edit Select" at bounding box center [588, 313] width 545 height 103
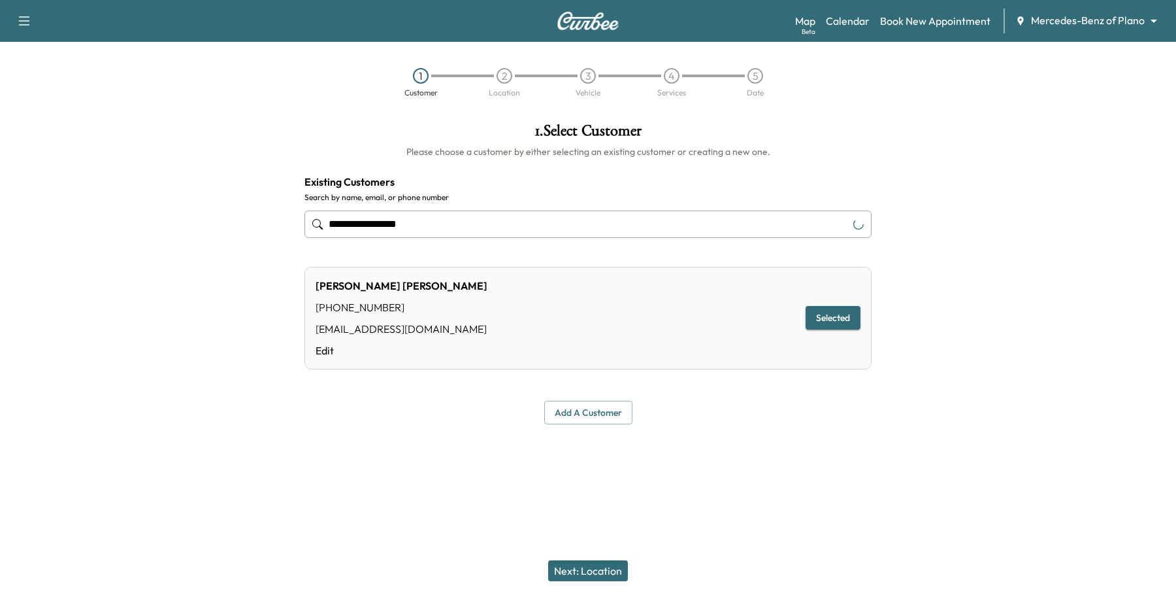
type input "**********"
click at [827, 306] on button "Selected" at bounding box center [833, 318] width 55 height 24
click at [602, 563] on button "Next: Location" at bounding box center [588, 570] width 80 height 21
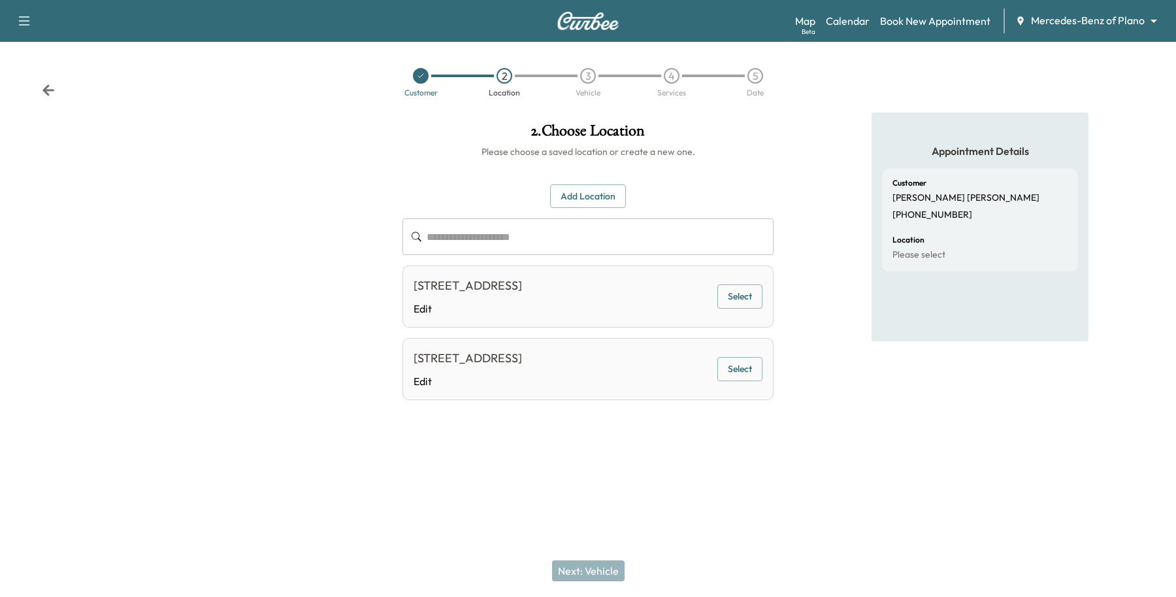
click at [591, 181] on div "**********" at bounding box center [588, 274] width 392 height 324
click at [588, 185] on button "Add Location" at bounding box center [588, 196] width 76 height 24
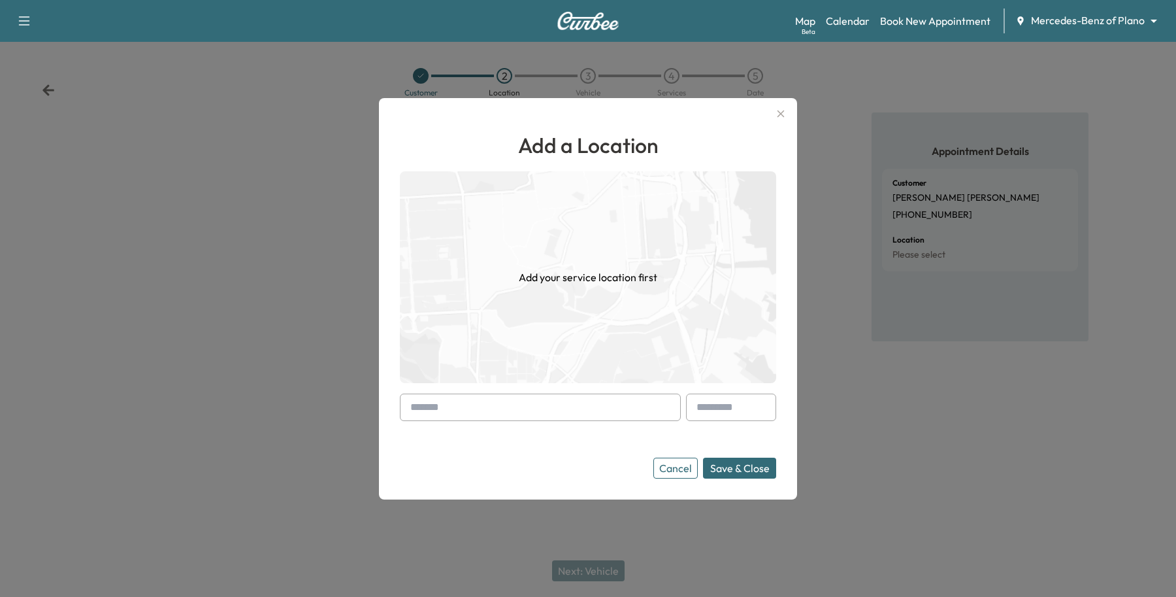
click at [502, 399] on input "text" at bounding box center [540, 406] width 281 height 27
type input "*"
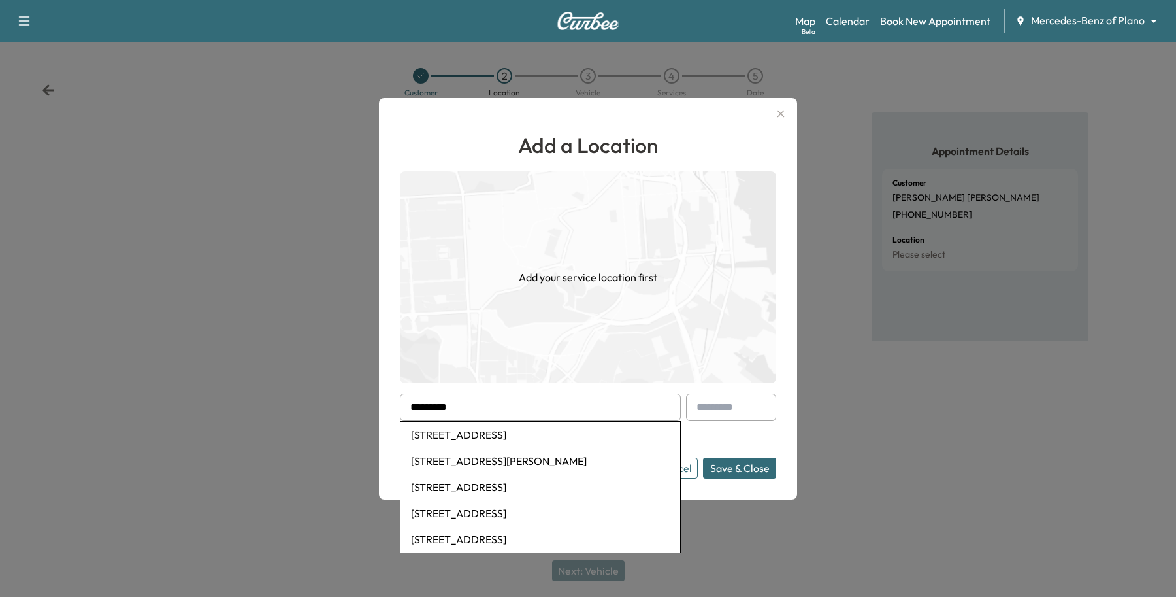
click at [478, 439] on li "[STREET_ADDRESS]" at bounding box center [541, 435] width 280 height 26
type input "**********"
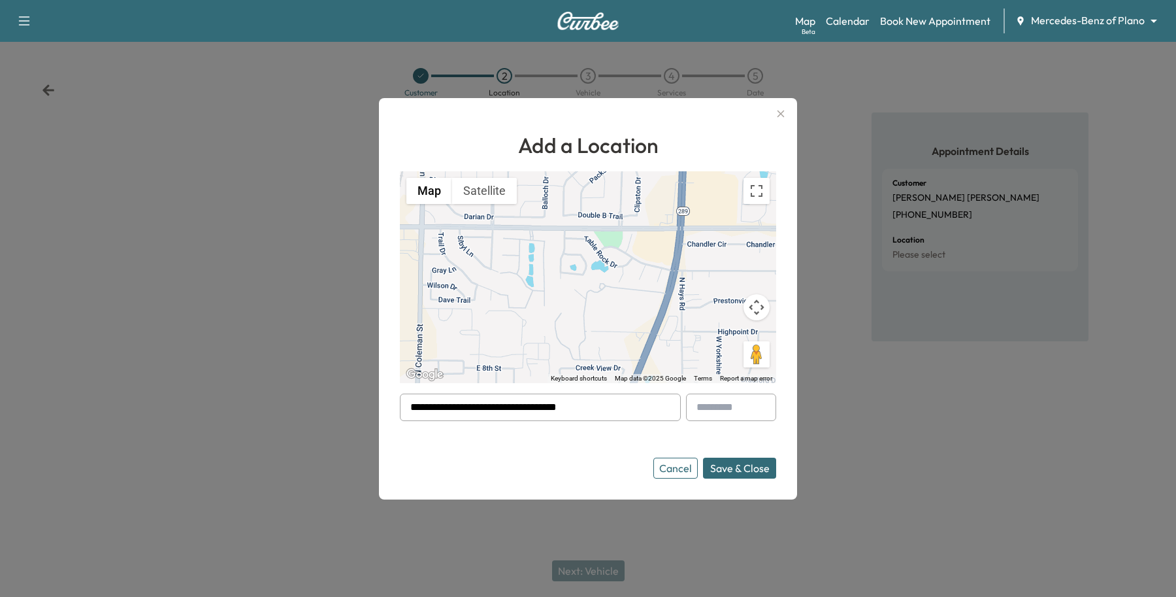
click at [763, 471] on button "Save & Close" at bounding box center [739, 467] width 73 height 21
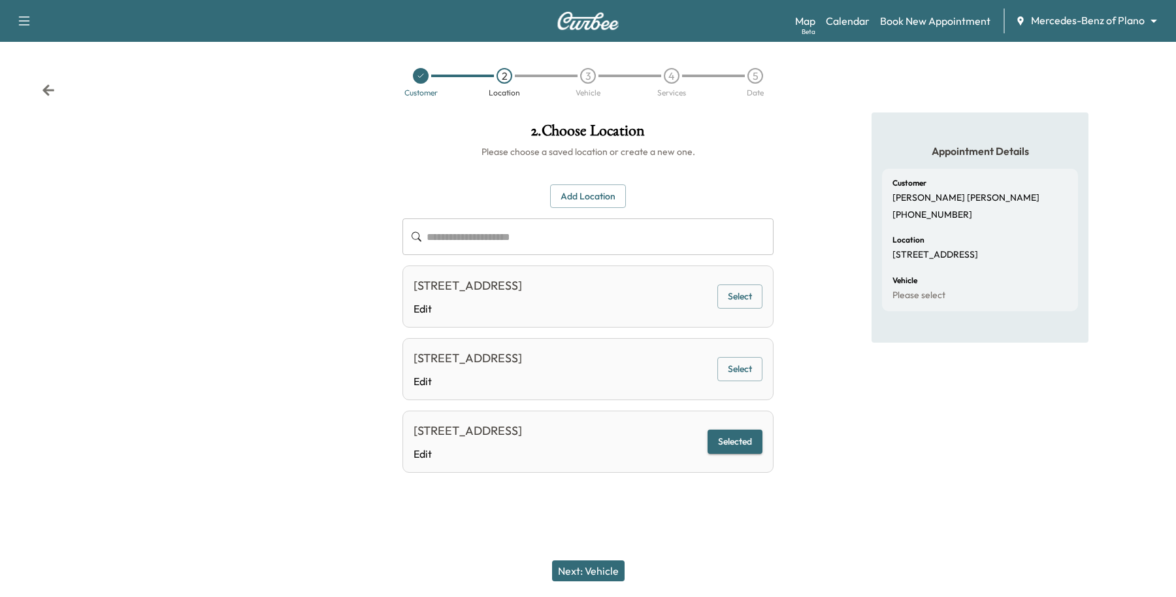
click at [578, 574] on button "Next: Vehicle" at bounding box center [588, 570] width 73 height 21
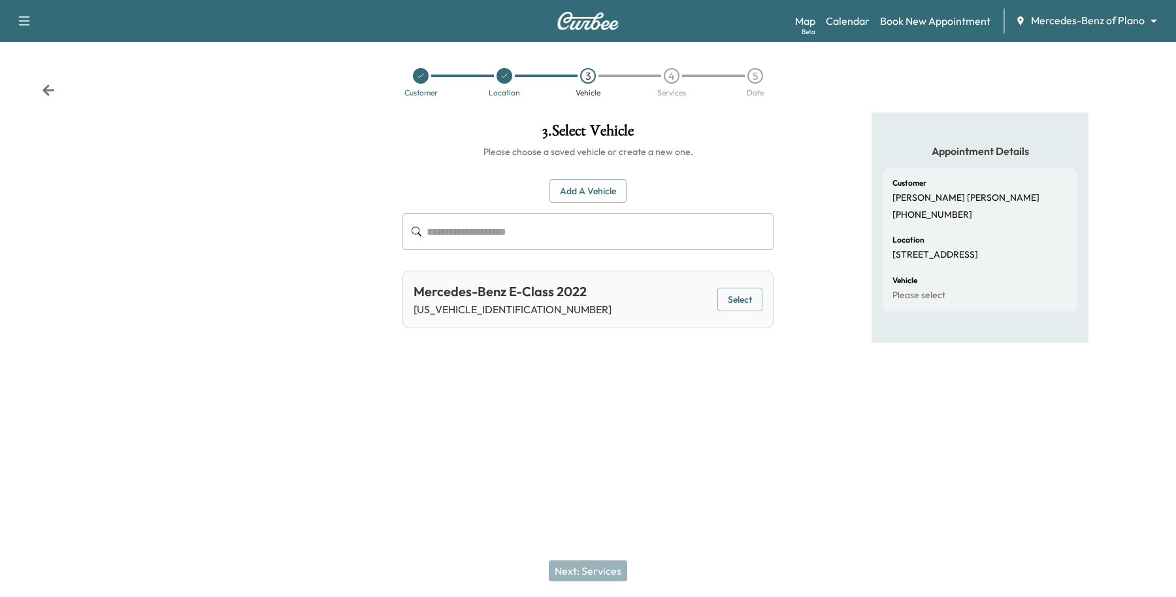
click at [743, 290] on button "Select" at bounding box center [740, 300] width 45 height 24
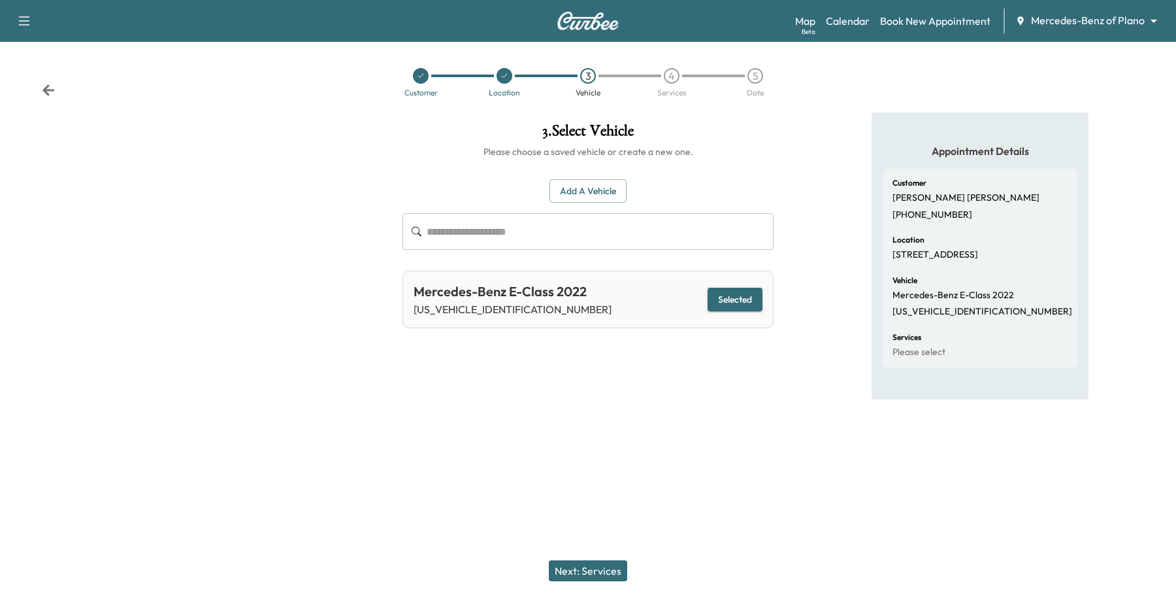
click at [564, 566] on button "Next: Services" at bounding box center [588, 570] width 78 height 21
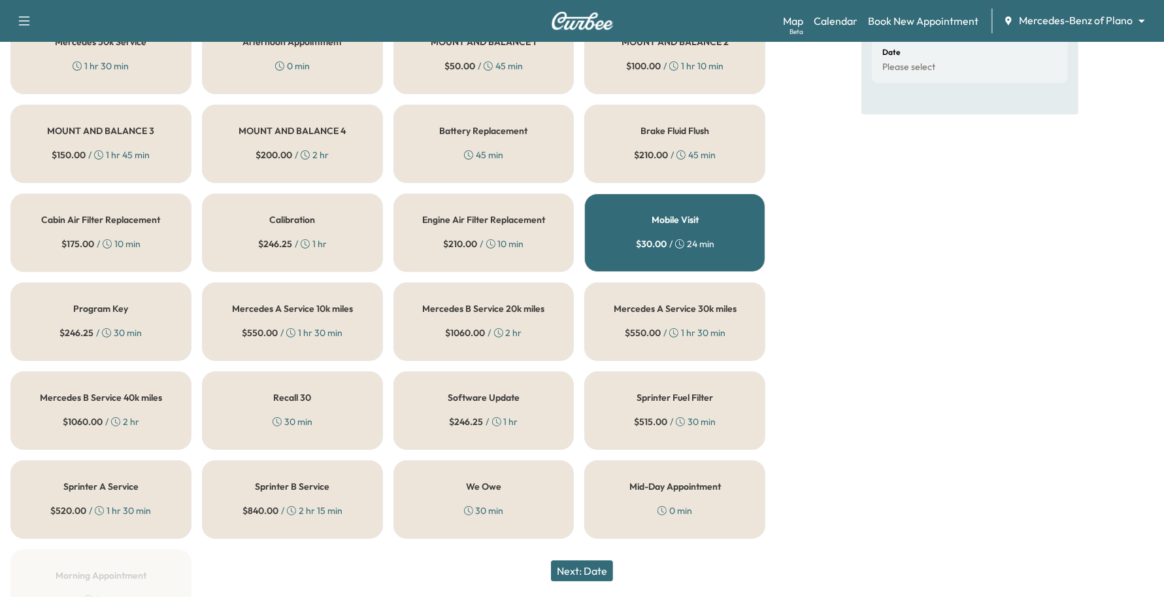
scroll to position [163, 0]
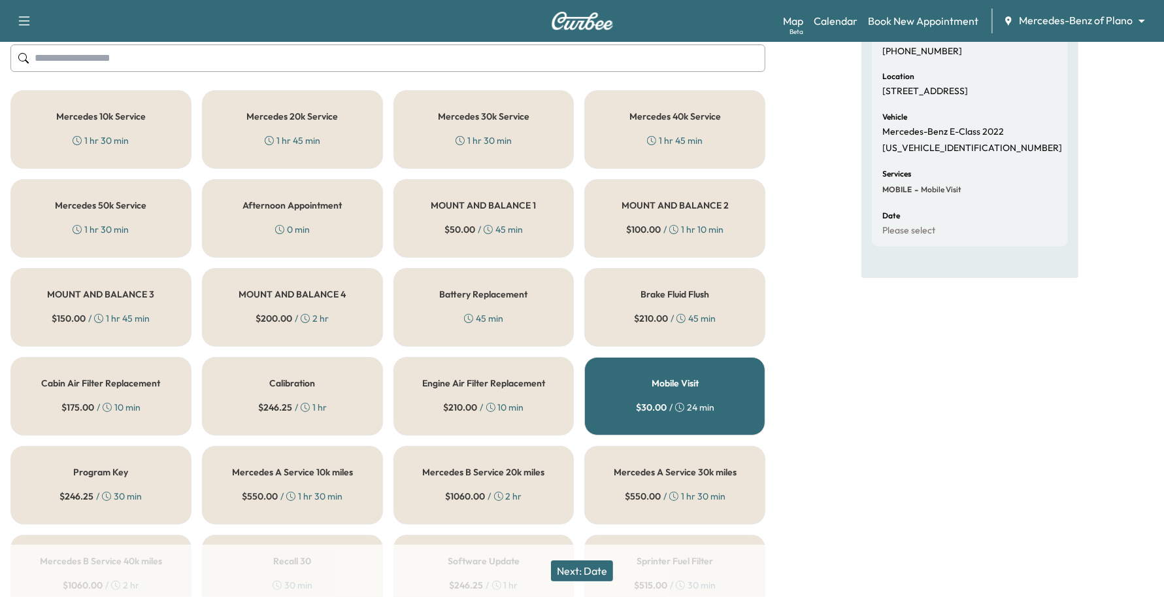
click at [161, 232] on div "Mercedes 50k Service 1 hr 30 min" at bounding box center [100, 218] width 181 height 78
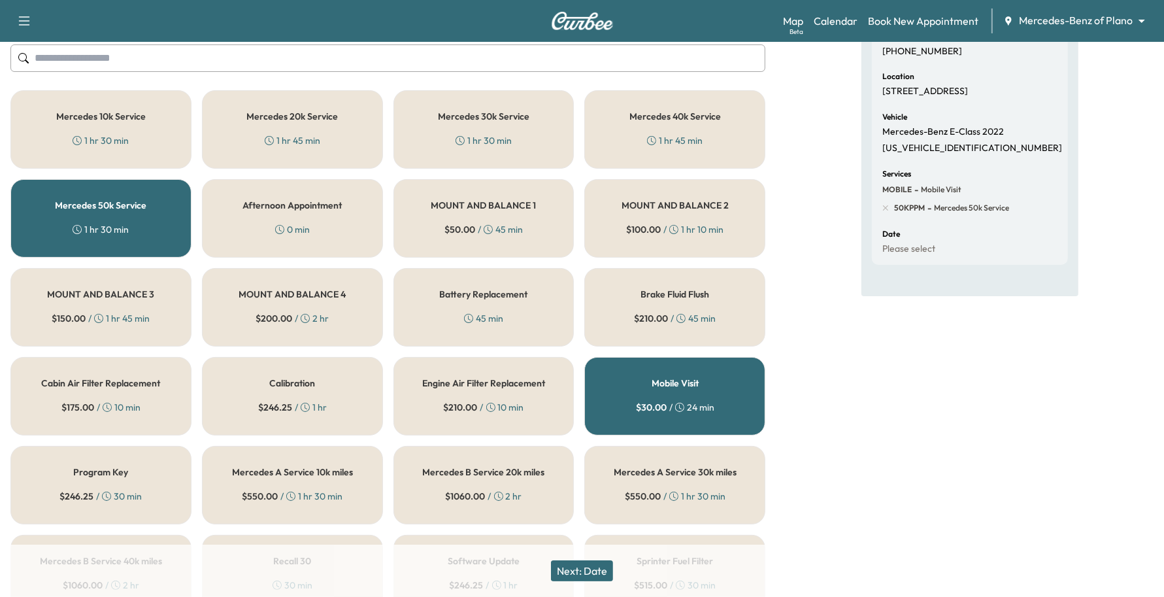
click at [589, 586] on div "Next: Date" at bounding box center [582, 570] width 1164 height 52
click at [589, 566] on button "Next: Date" at bounding box center [582, 570] width 62 height 21
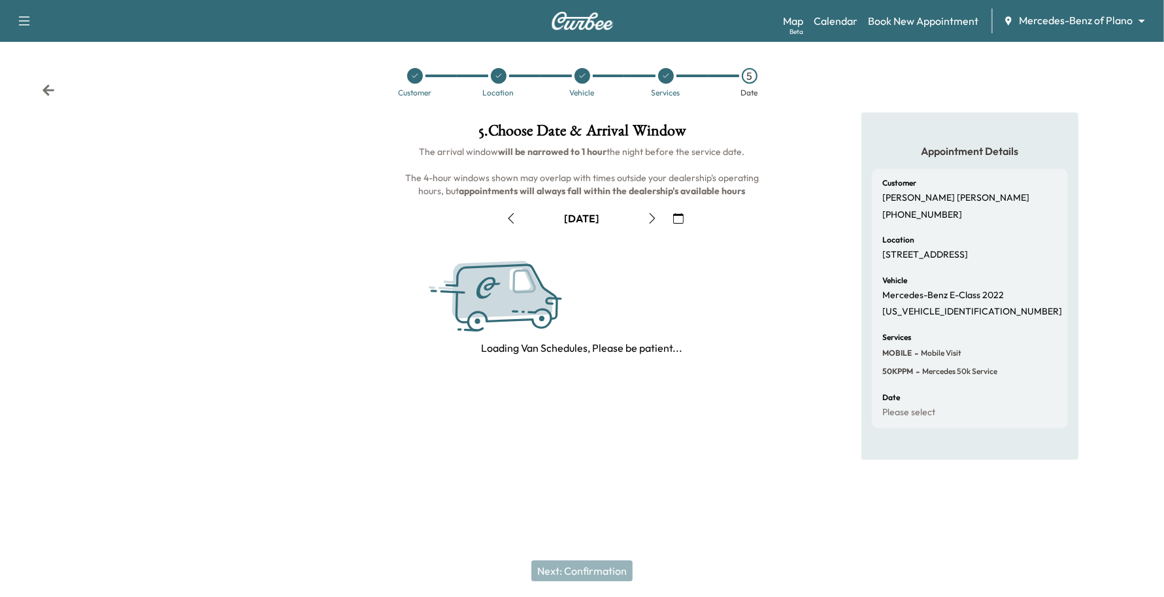
scroll to position [0, 0]
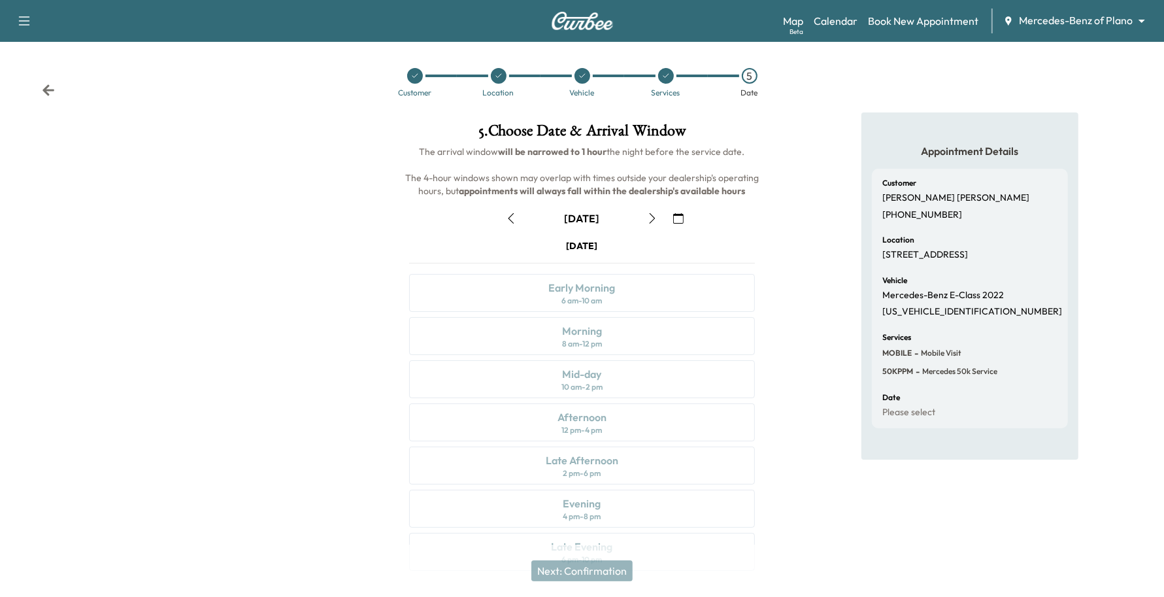
click at [671, 224] on button "button" at bounding box center [678, 218] width 22 height 21
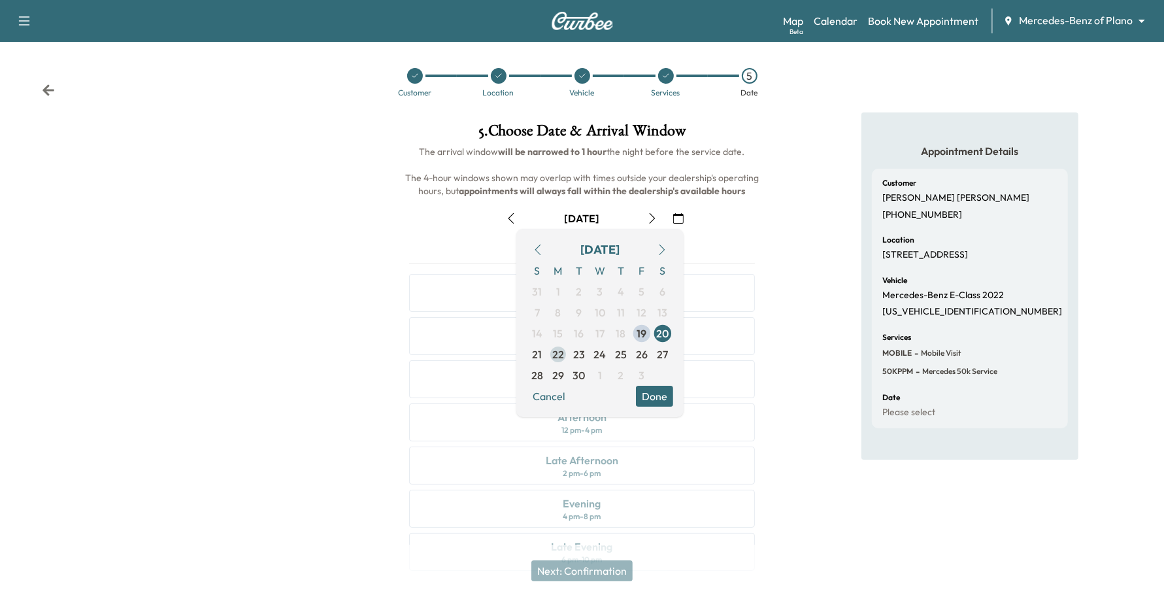
click at [566, 356] on span "22" at bounding box center [558, 354] width 21 height 21
click at [647, 393] on button "Done" at bounding box center [654, 396] width 37 height 21
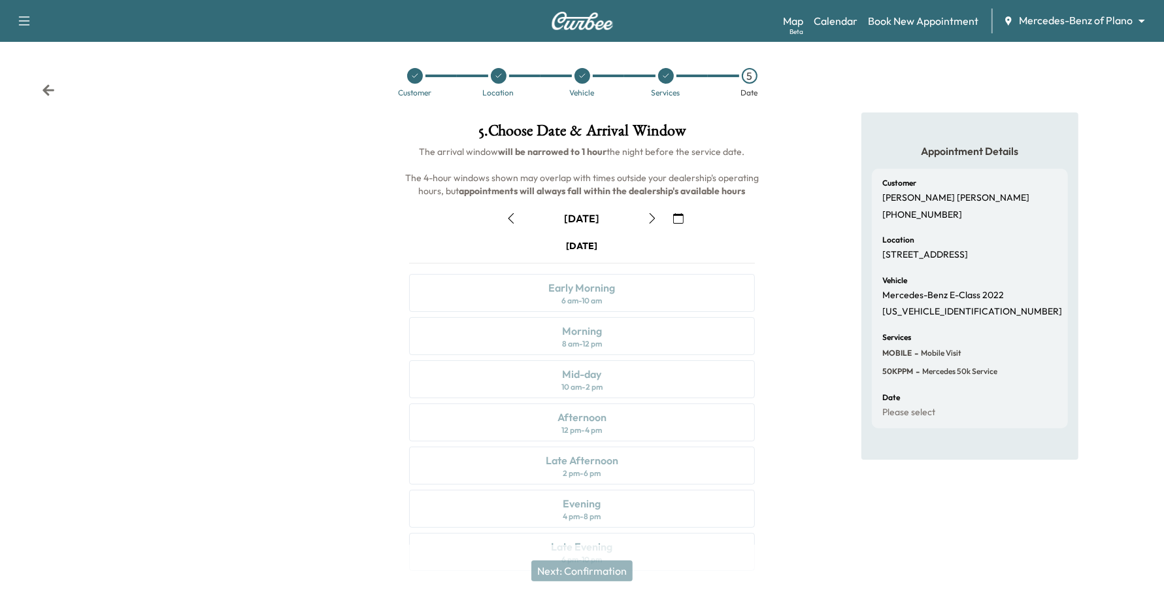
click at [652, 208] on button "button" at bounding box center [652, 218] width 22 height 21
click at [656, 221] on icon "button" at bounding box center [652, 218] width 10 height 10
click at [616, 348] on div "Morning 8 am - 12 pm" at bounding box center [582, 336] width 346 height 38
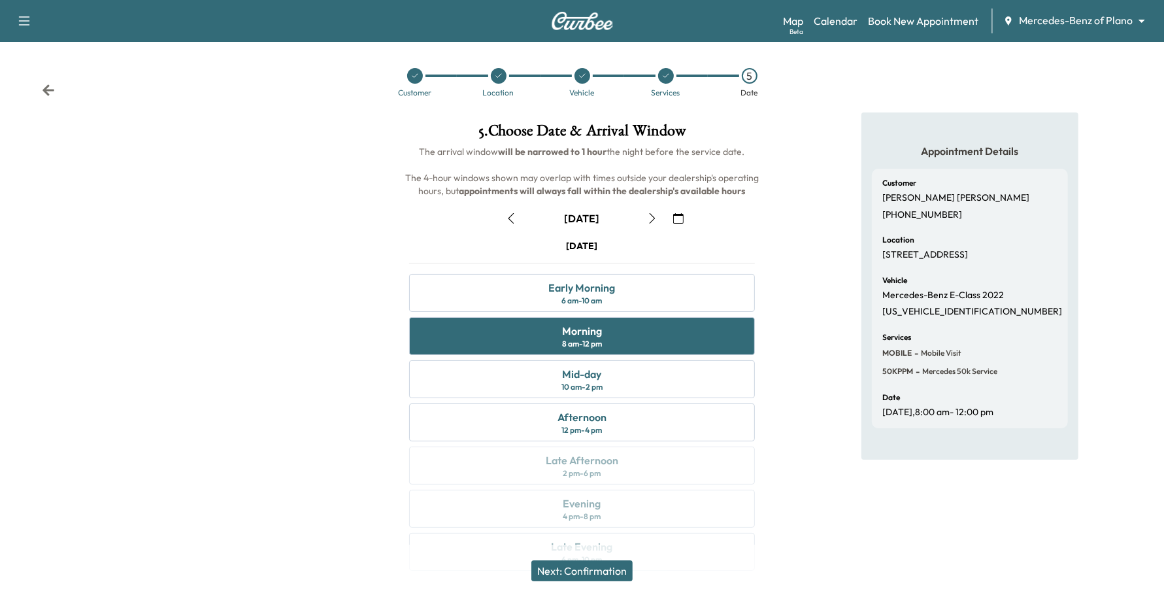
click at [611, 573] on button "Next: Confirmation" at bounding box center [581, 570] width 101 height 21
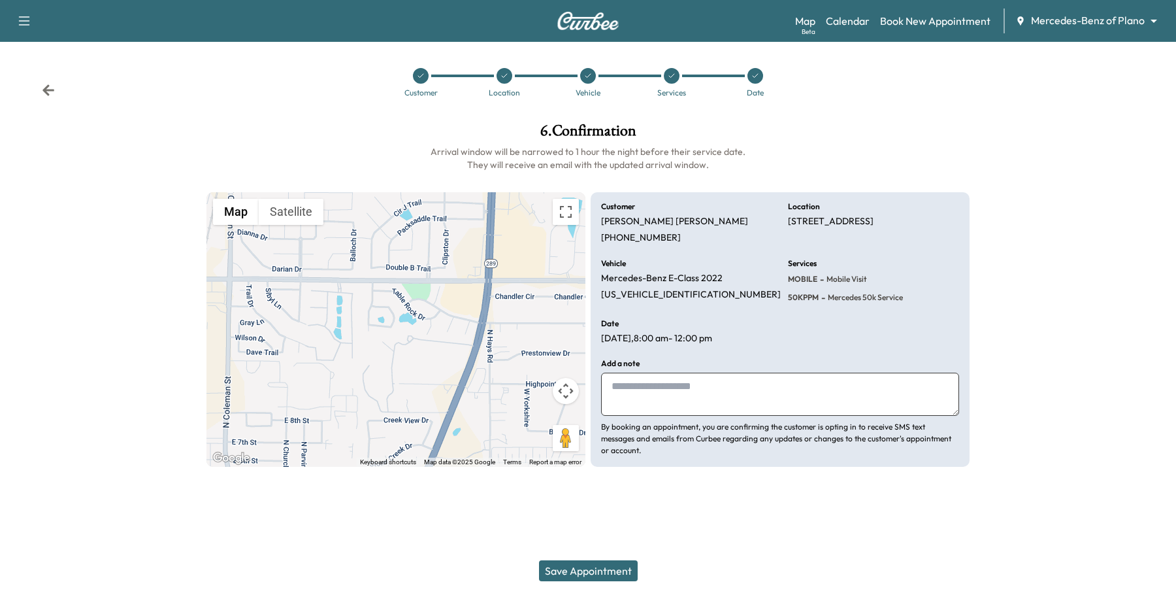
click at [614, 567] on button "Save Appointment" at bounding box center [588, 570] width 99 height 21
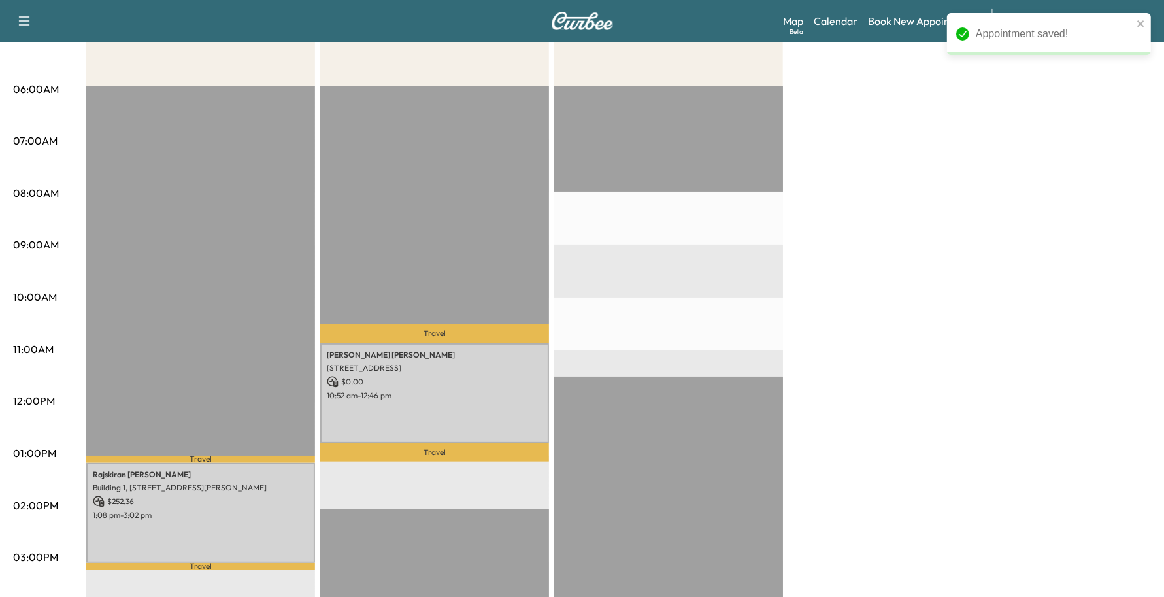
scroll to position [245, 0]
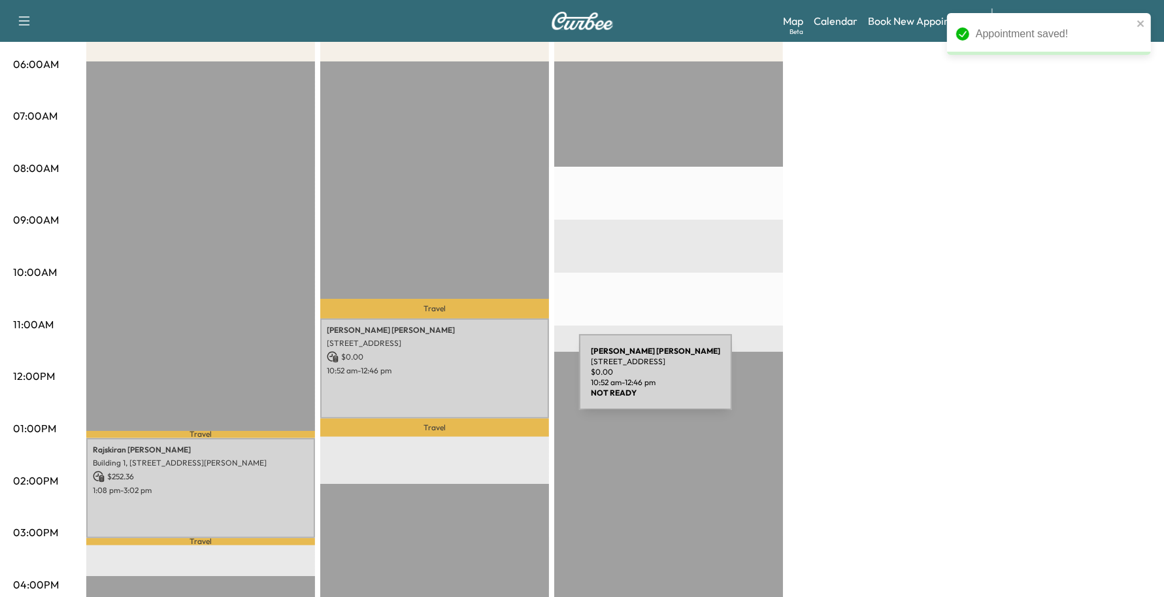
click at [481, 380] on div "[PERSON_NAME] [STREET_ADDRESS] $ 0.00 10:52 am - 12:46 pm" at bounding box center [434, 368] width 229 height 100
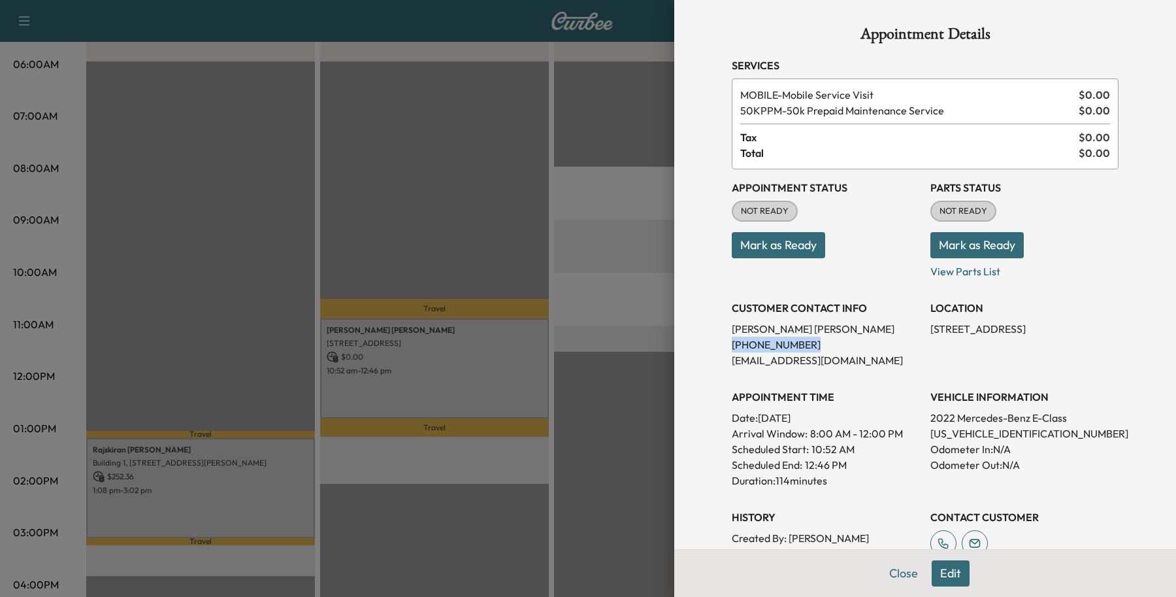
drag, startPoint x: 797, startPoint y: 342, endPoint x: 678, endPoint y: 344, distance: 119.6
click at [678, 344] on div "Appointment Details Services MOBILE - Mobile Service Visit $ 0.00 50KPPM - 50k …" at bounding box center [925, 298] width 502 height 597
click at [684, 373] on div "Appointment Details Services MOBILE - Mobile Service Visit $ 0.00 50KPPM - 50k …" at bounding box center [925, 298] width 502 height 597
drag, startPoint x: 799, startPoint y: 329, endPoint x: 688, endPoint y: 329, distance: 110.5
click at [688, 329] on div "Appointment Details Services MOBILE - Mobile Service Visit $ 0.00 50KPPM - 50k …" at bounding box center [925, 298] width 502 height 597
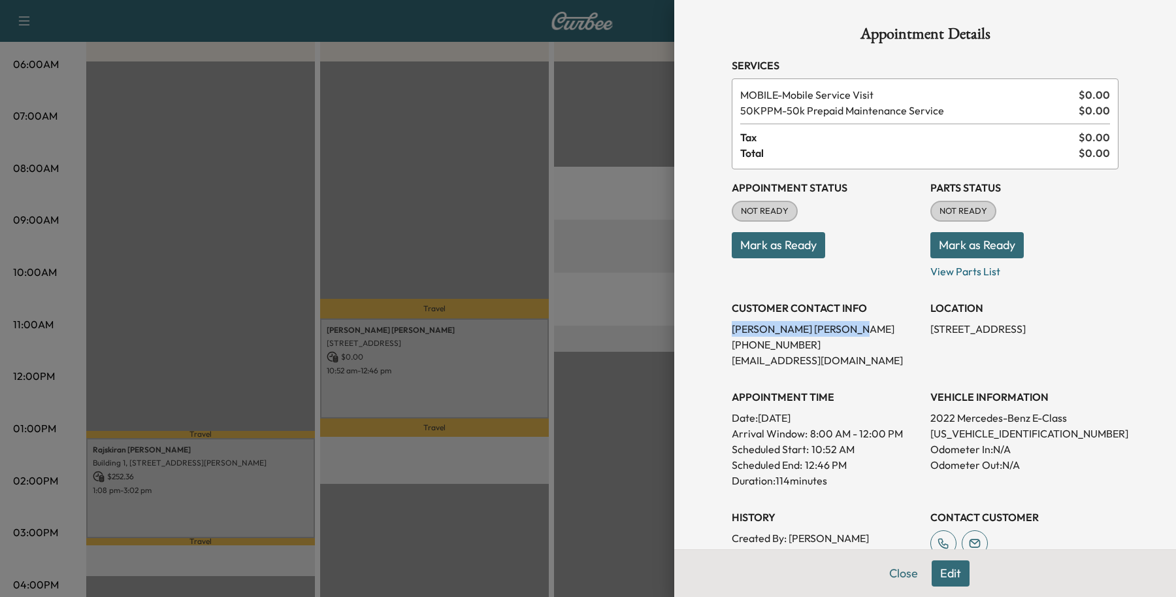
copy p "[PERSON_NAME]"
click at [893, 573] on button "Close" at bounding box center [904, 573] width 46 height 26
